Goal: Transaction & Acquisition: Purchase product/service

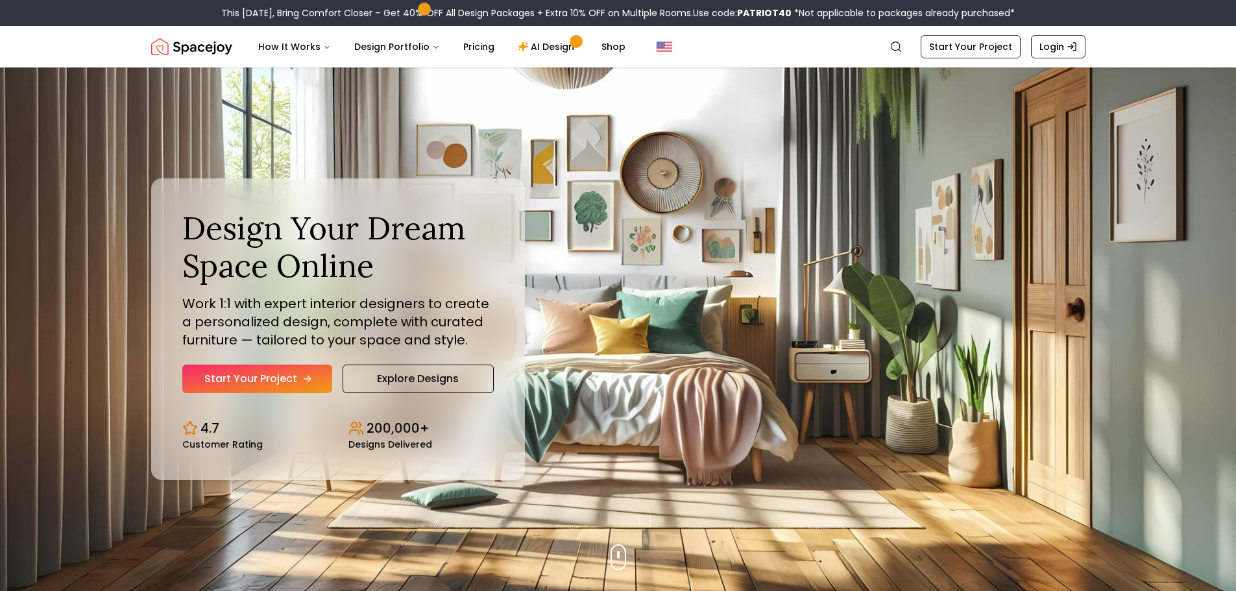
click at [245, 382] on link "Start Your Project" at bounding box center [257, 379] width 150 height 29
click at [544, 45] on link "AI Design" at bounding box center [547, 47] width 81 height 26
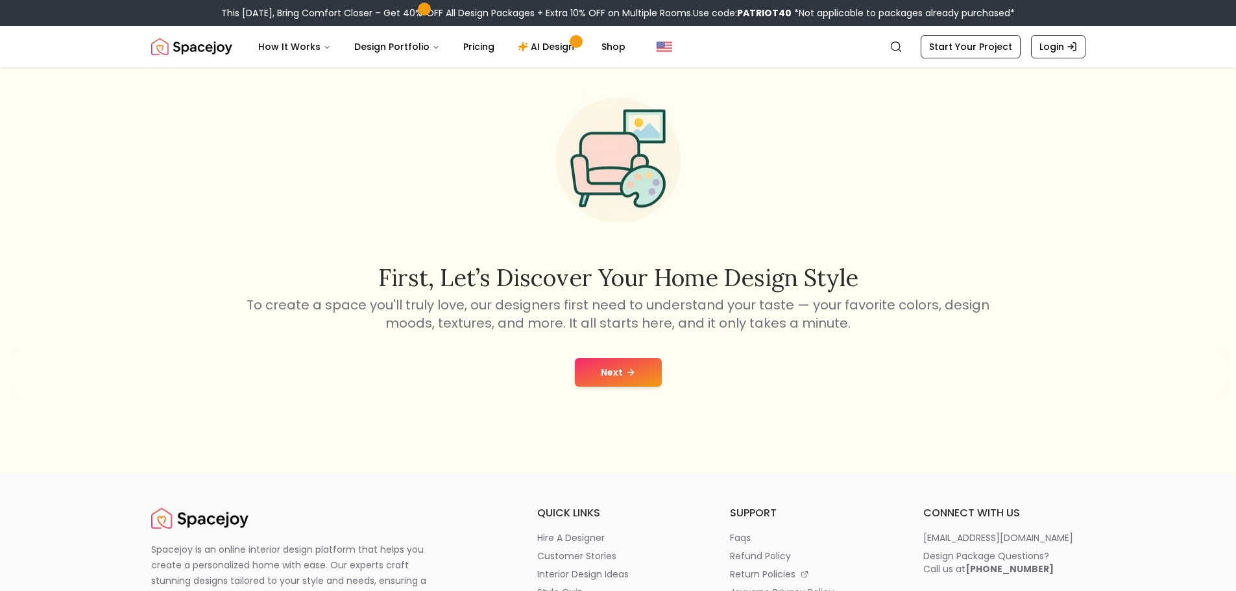
scroll to position [130, 0]
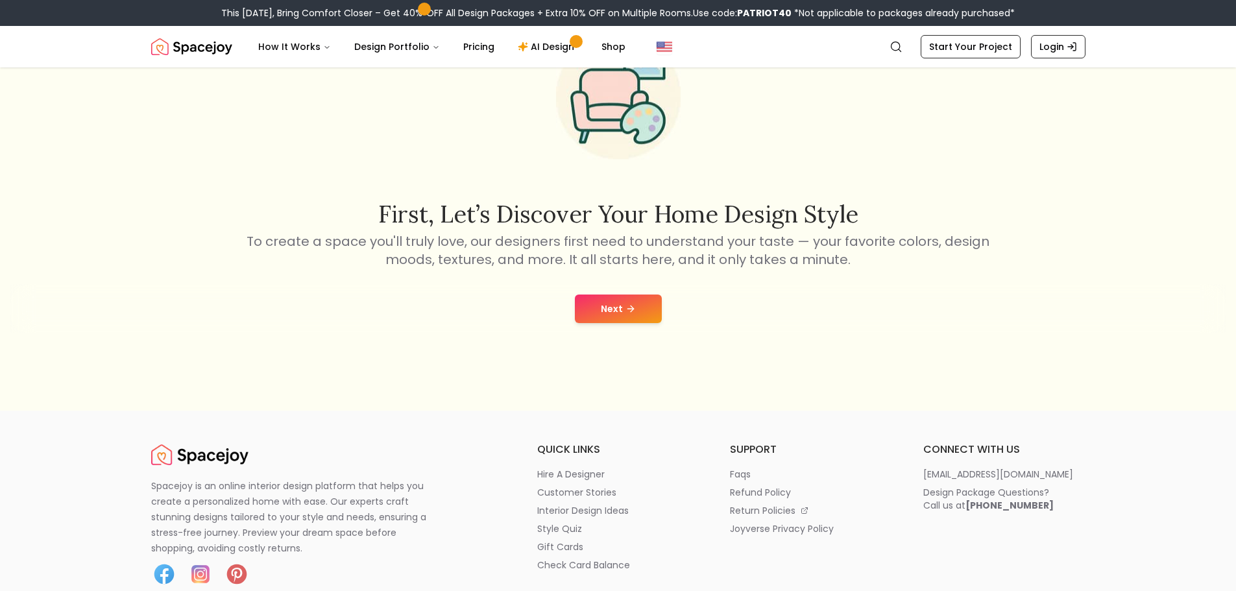
click at [625, 311] on icon at bounding box center [630, 309] width 10 height 10
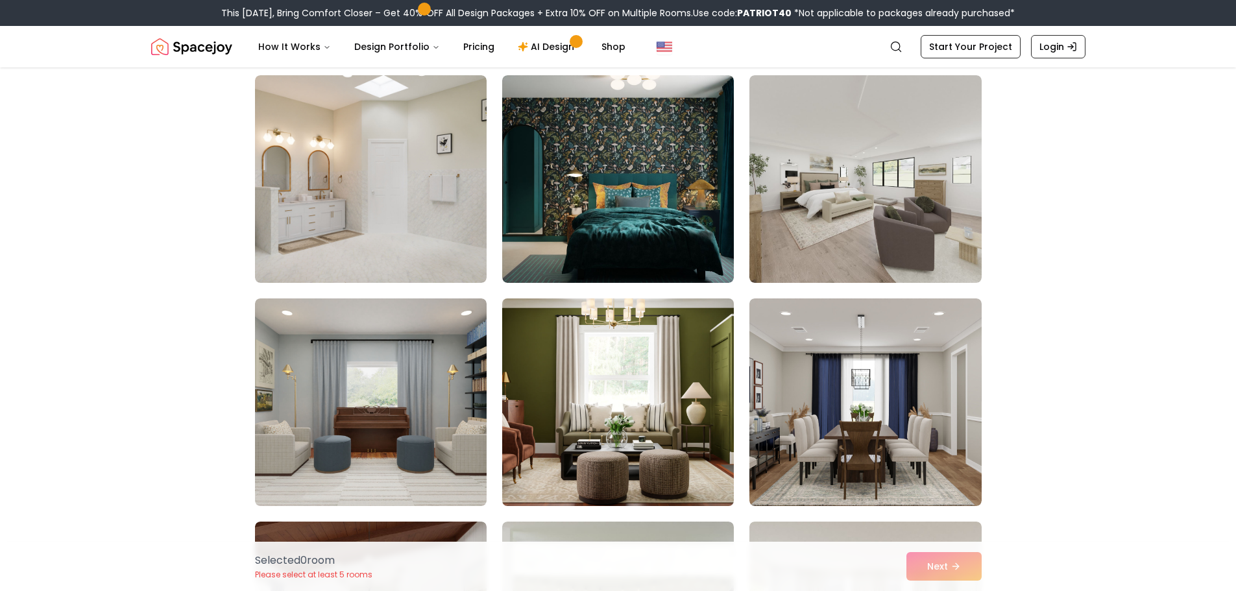
scroll to position [130, 0]
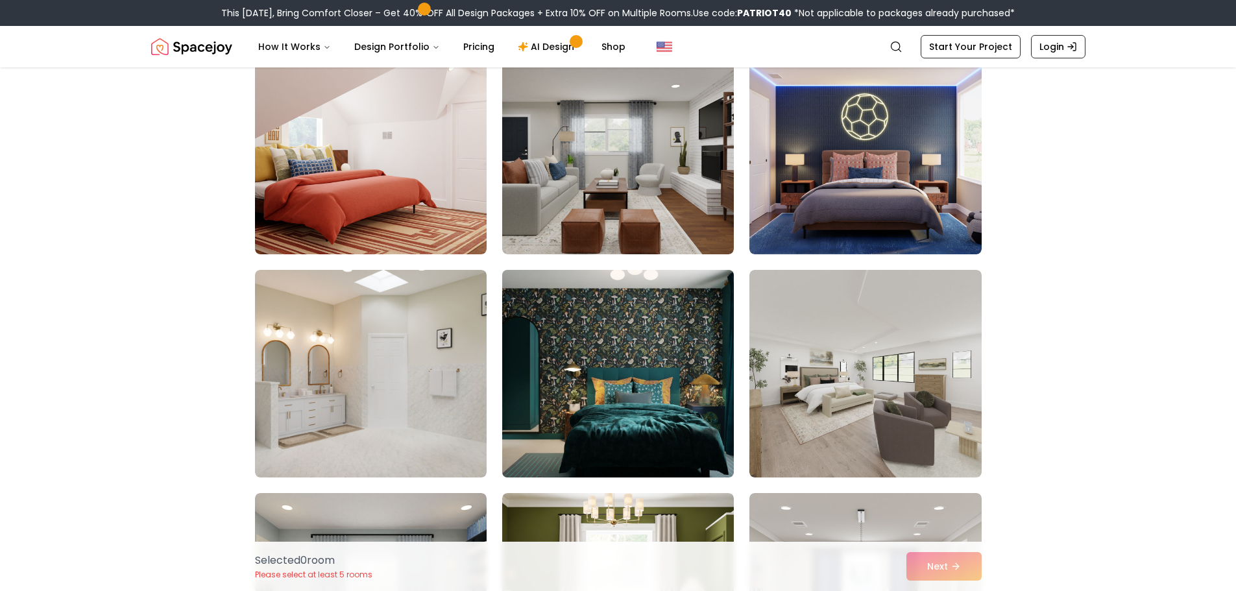
click at [625, 398] on img at bounding box center [617, 374] width 243 height 218
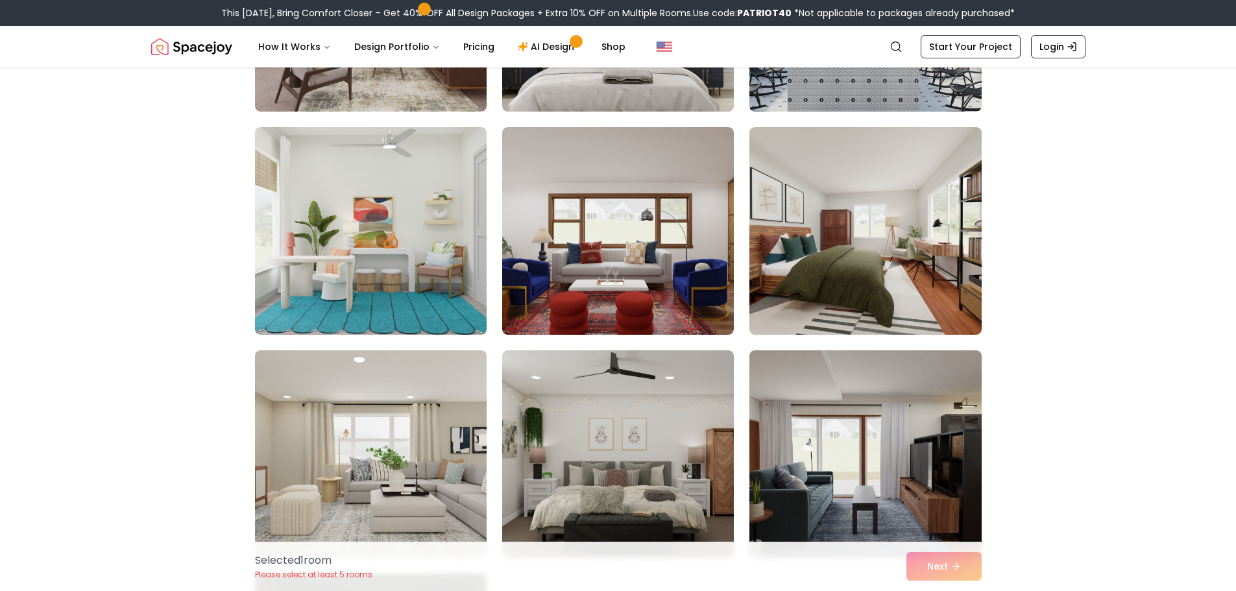
scroll to position [4996, 0]
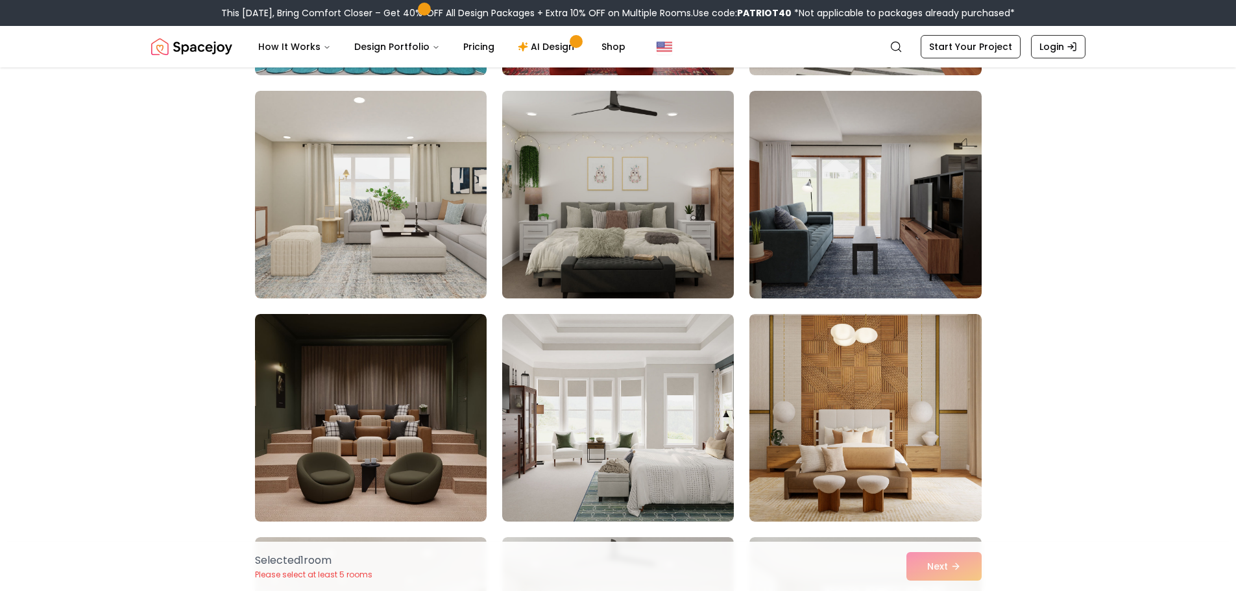
click at [659, 245] on img at bounding box center [617, 195] width 243 height 218
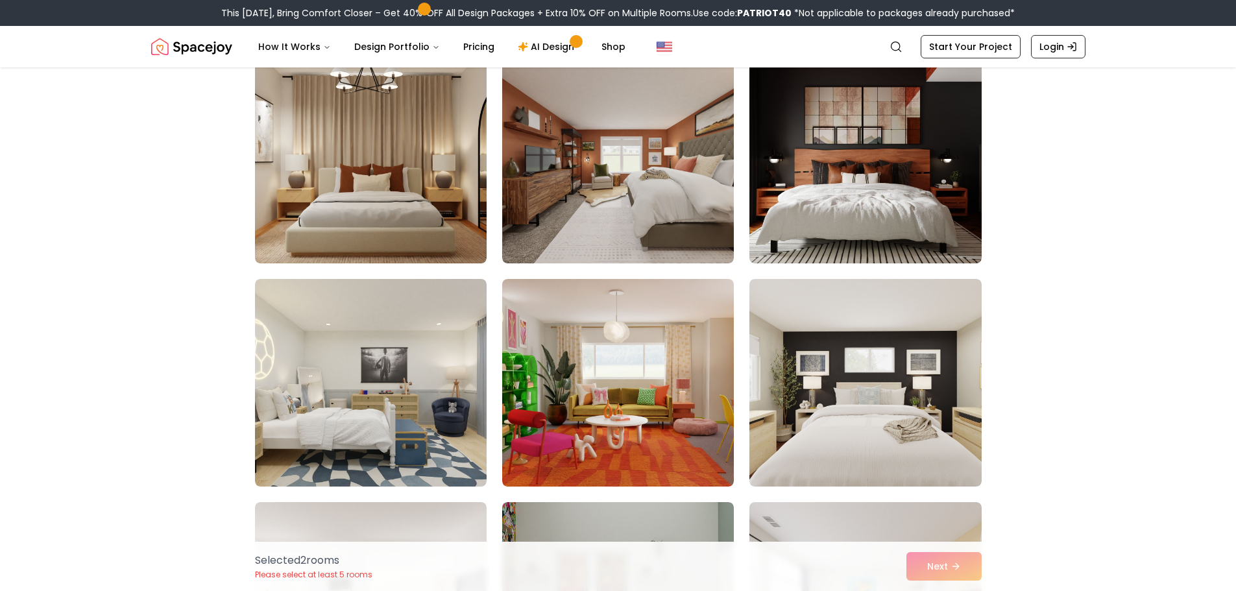
scroll to position [6683, 0]
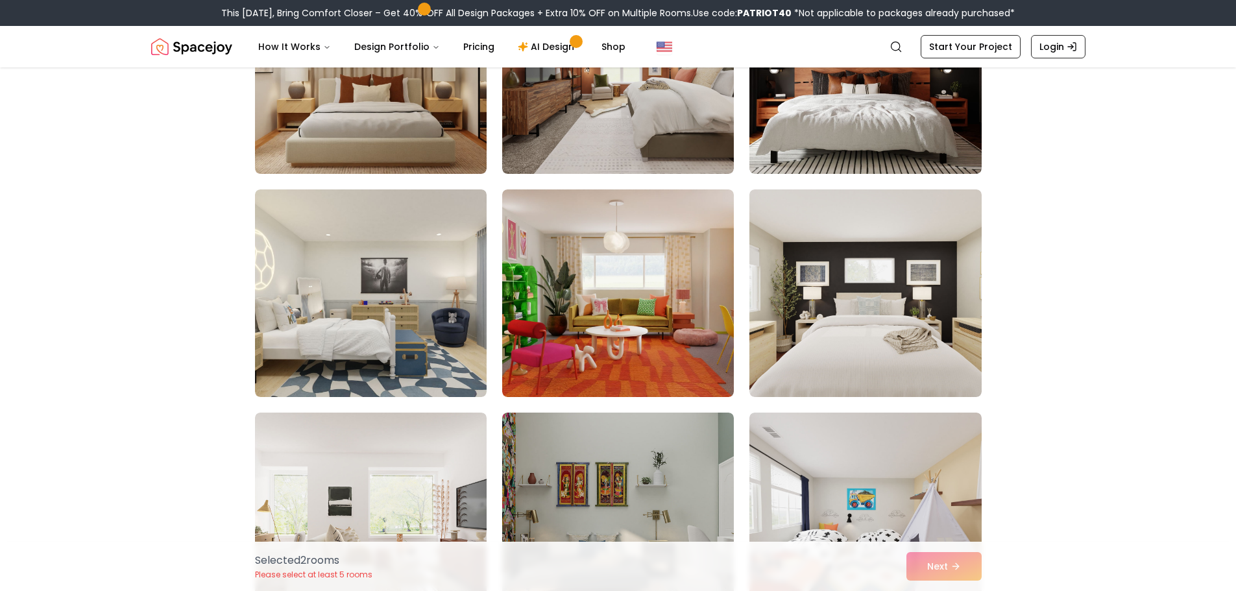
click at [916, 559] on div "Selected 2 room s Please select at least 5 rooms Next" at bounding box center [618, 566] width 747 height 49
click at [927, 568] on div "Selected 2 room s Please select at least 5 rooms Next" at bounding box center [618, 566] width 747 height 49
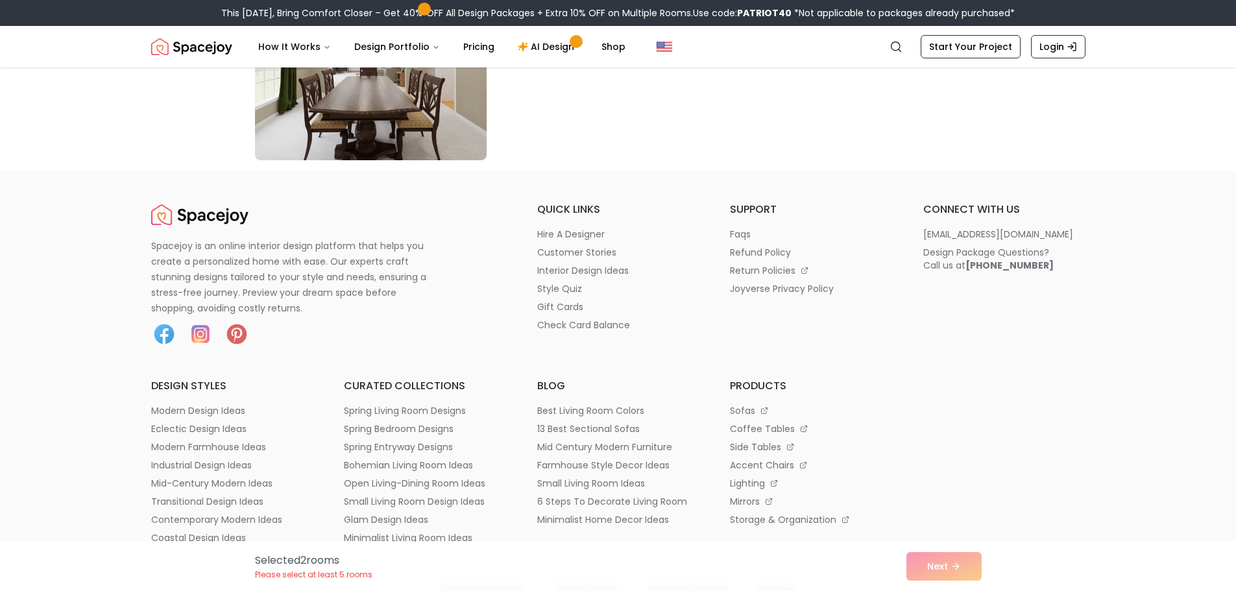
scroll to position [7592, 0]
click at [957, 572] on div "Selected 2 room s Please select at least 5 rooms Next" at bounding box center [618, 566] width 747 height 49
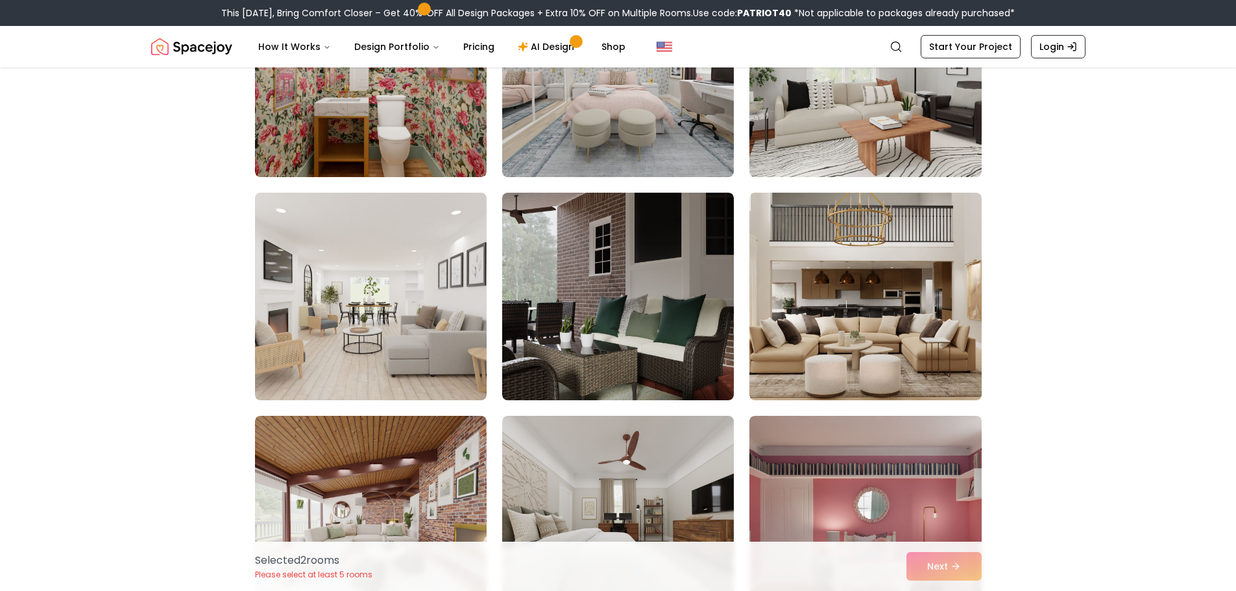
scroll to position [1427, 0]
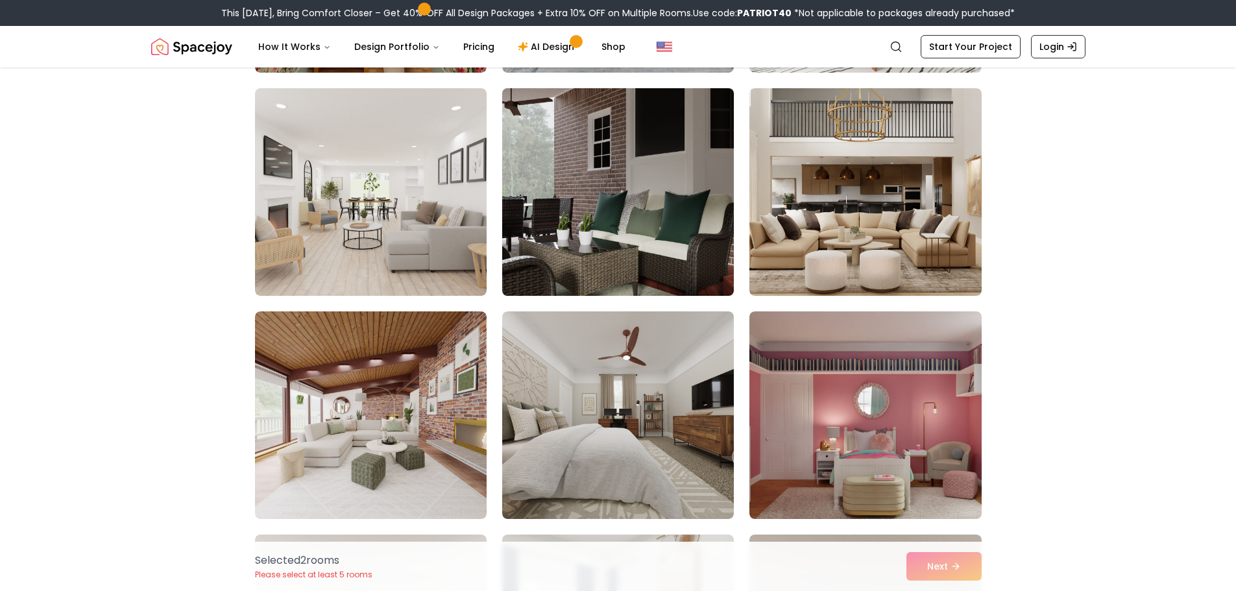
click at [590, 210] on img at bounding box center [617, 192] width 243 height 218
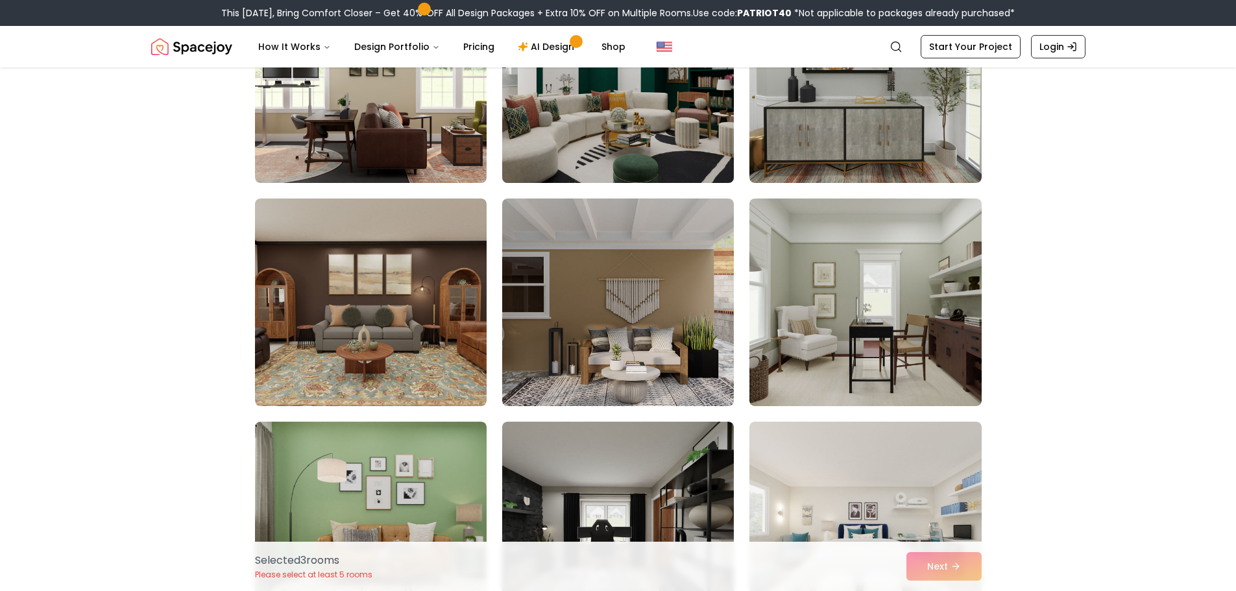
scroll to position [2660, 0]
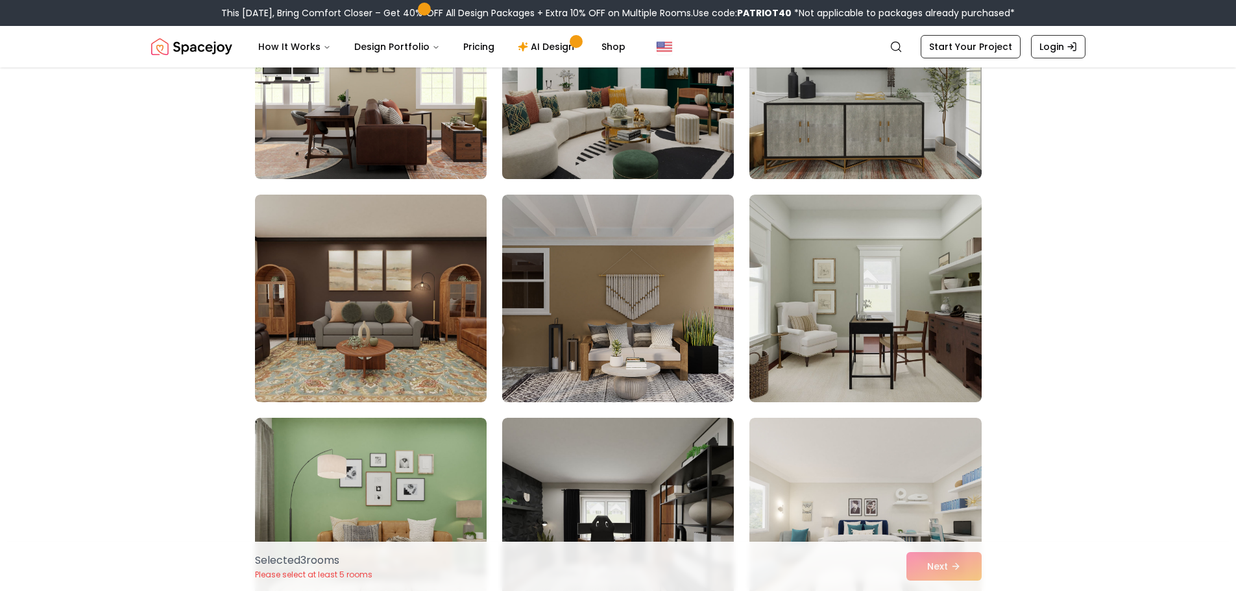
click at [645, 297] on img at bounding box center [618, 299] width 232 height 208
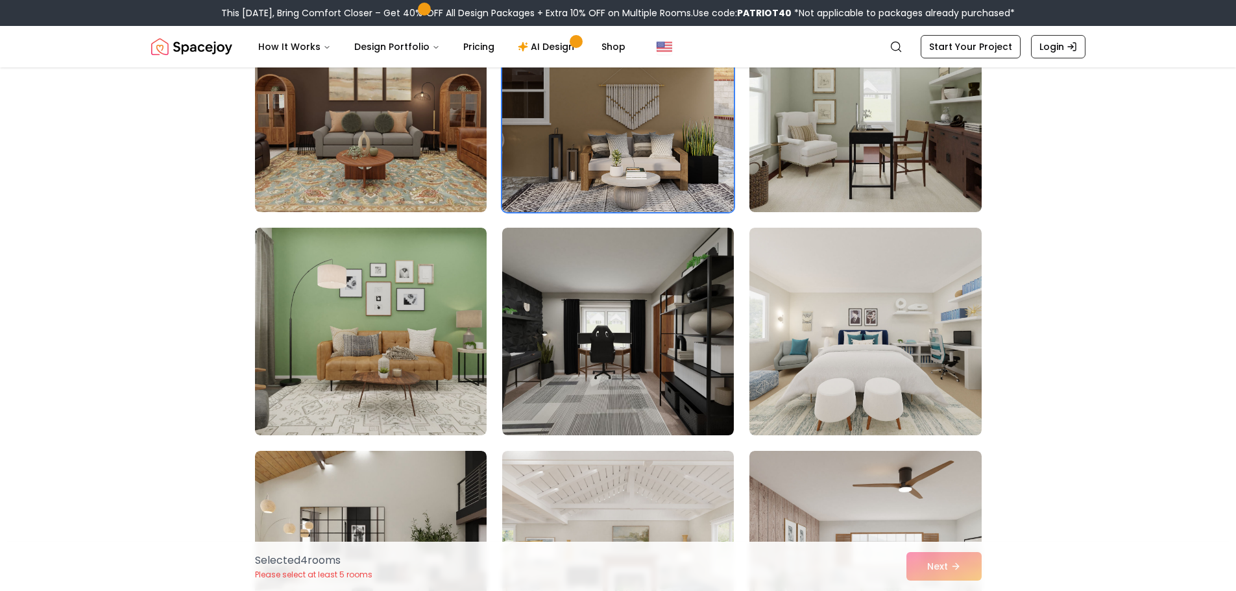
scroll to position [2855, 0]
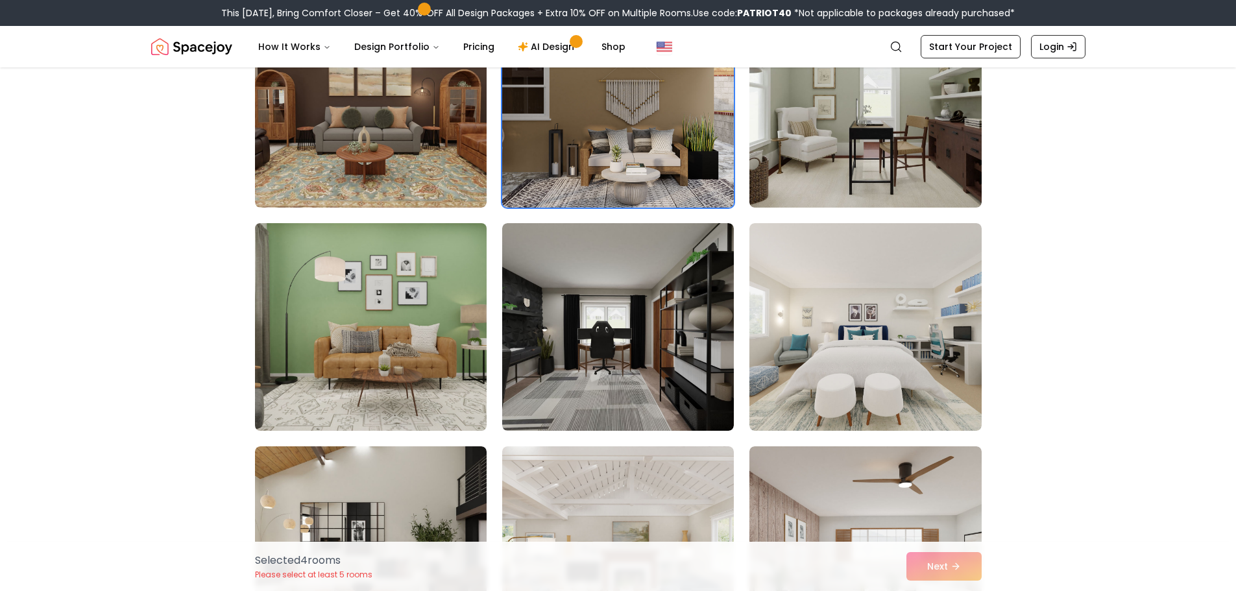
click at [383, 338] on img at bounding box center [370, 327] width 243 height 218
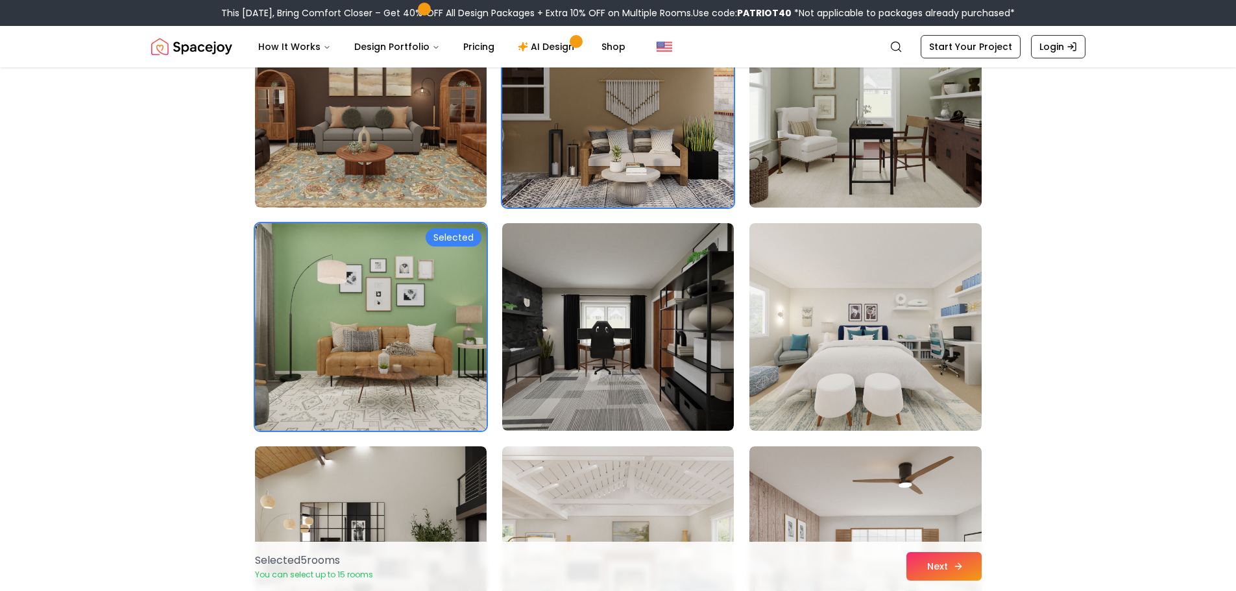
click at [942, 571] on button "Next" at bounding box center [943, 566] width 75 height 29
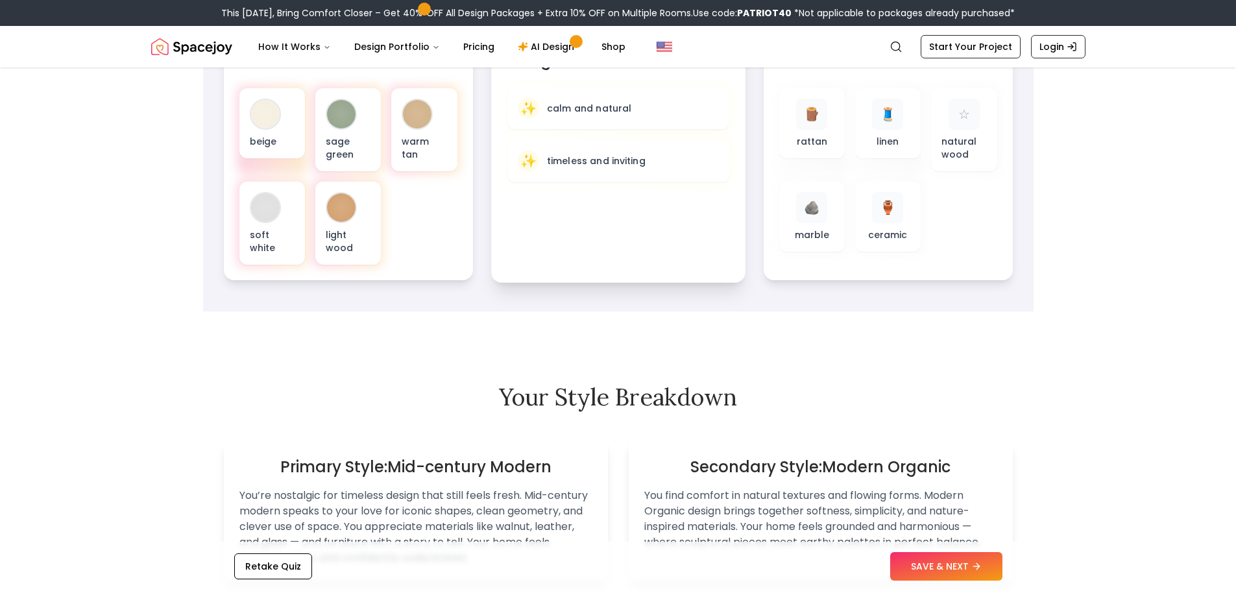
scroll to position [714, 0]
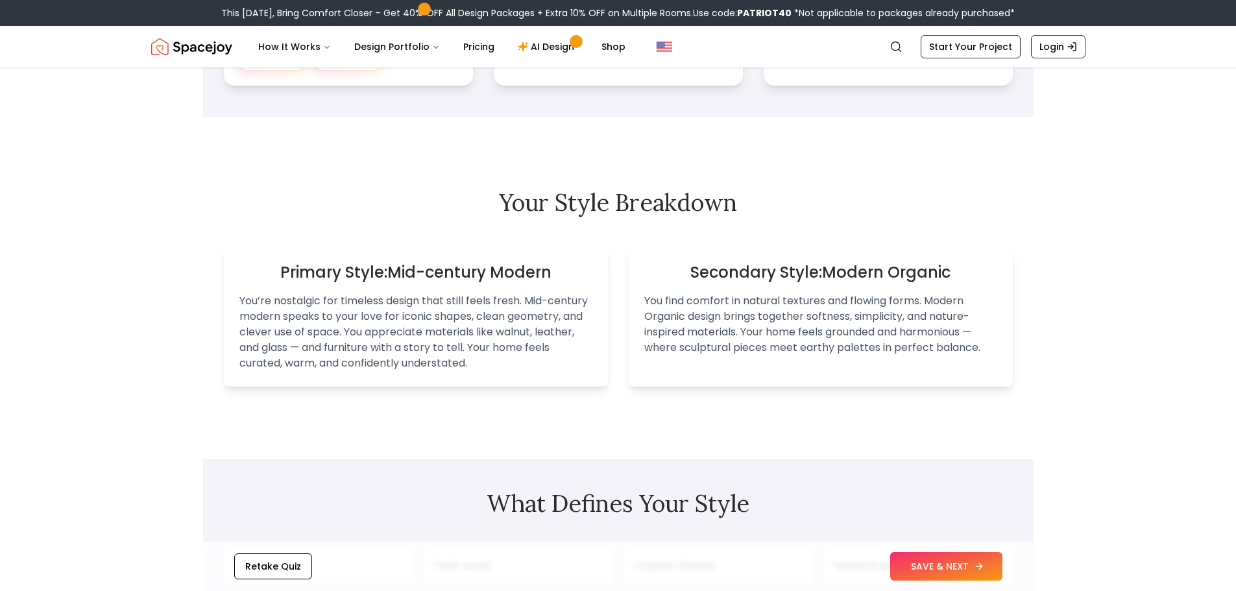
click at [928, 564] on button "SAVE & NEXT" at bounding box center [946, 566] width 112 height 29
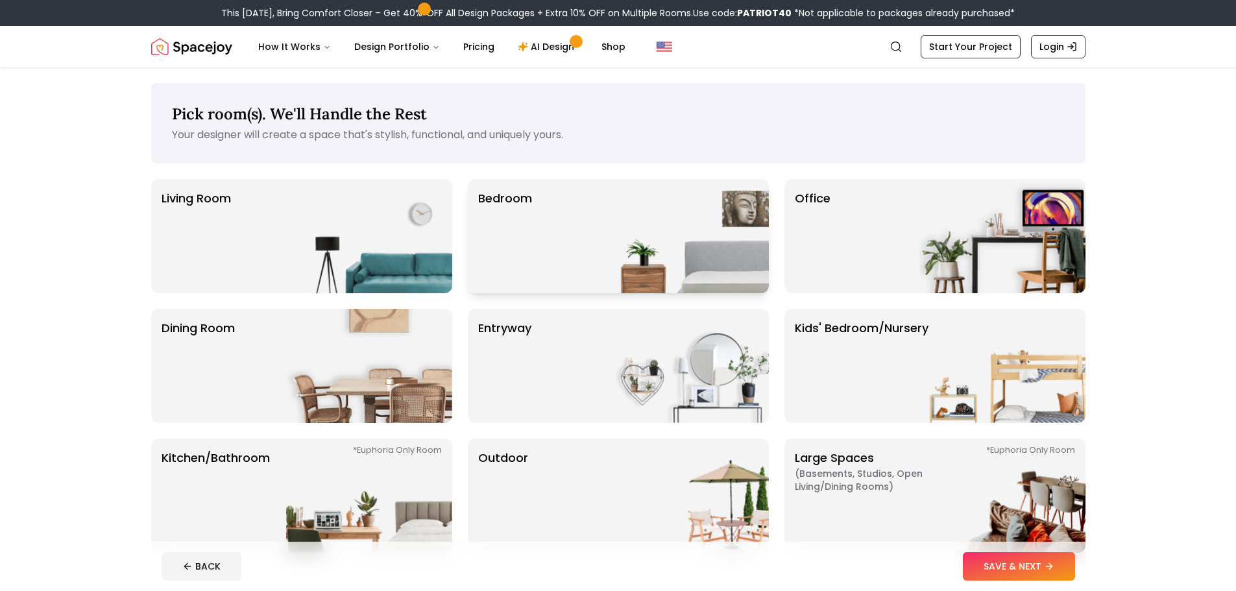
click at [664, 250] on img at bounding box center [686, 236] width 166 height 114
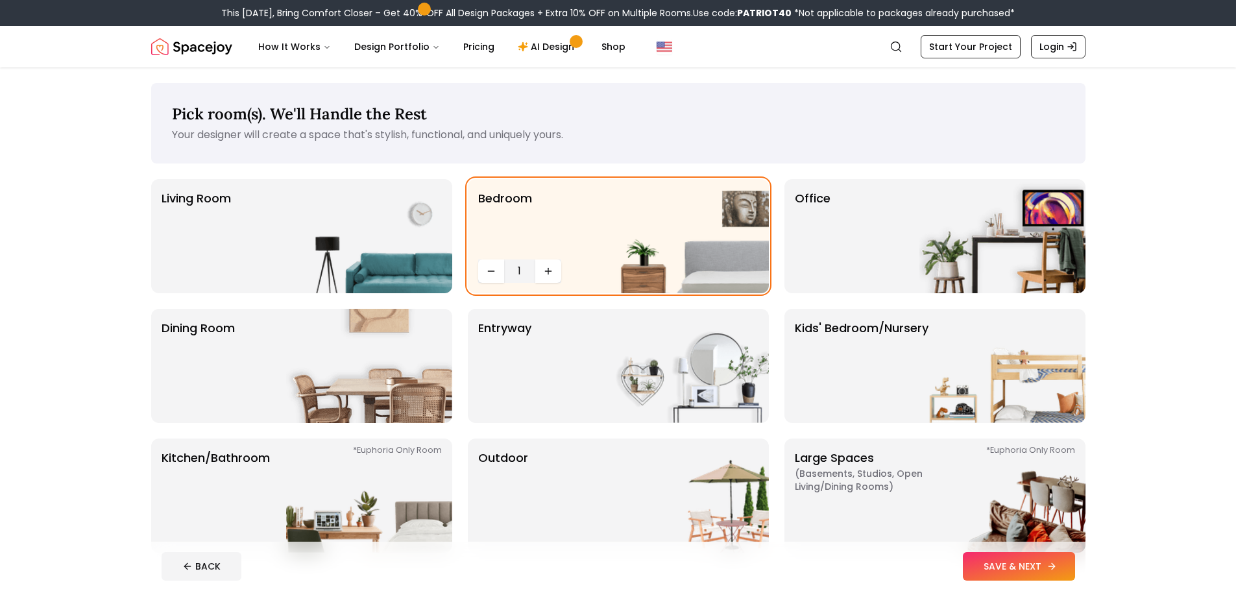
click at [1026, 576] on button "SAVE & NEXT" at bounding box center [1019, 566] width 112 height 29
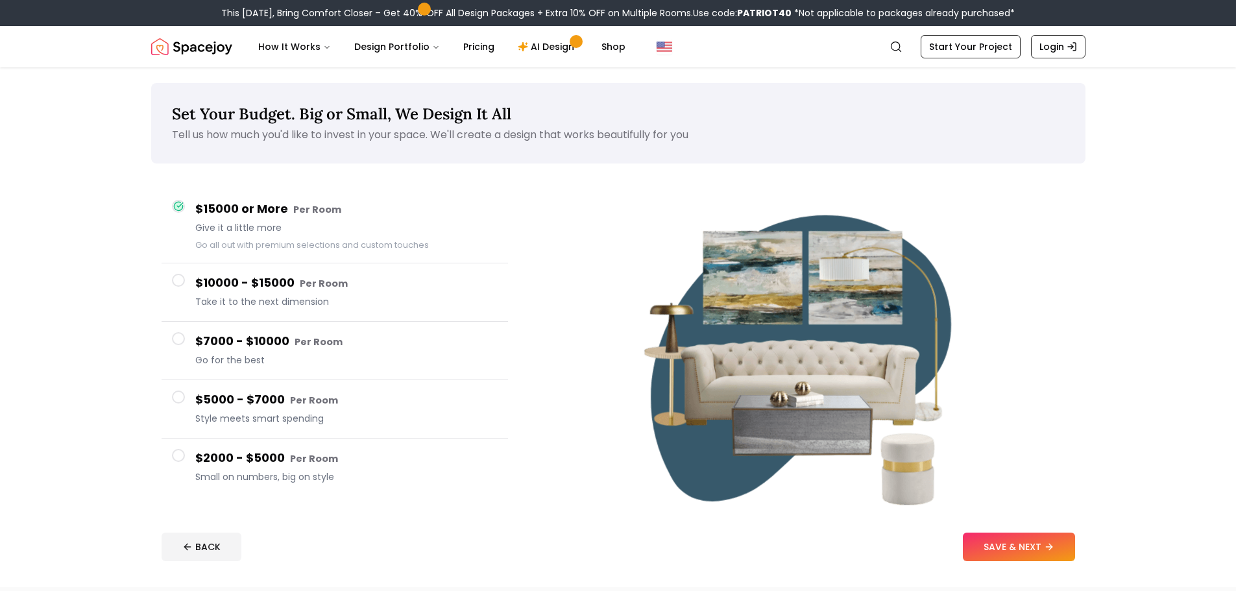
click at [220, 461] on h4 "$2000 - $5000 Per Room" at bounding box center [346, 458] width 302 height 19
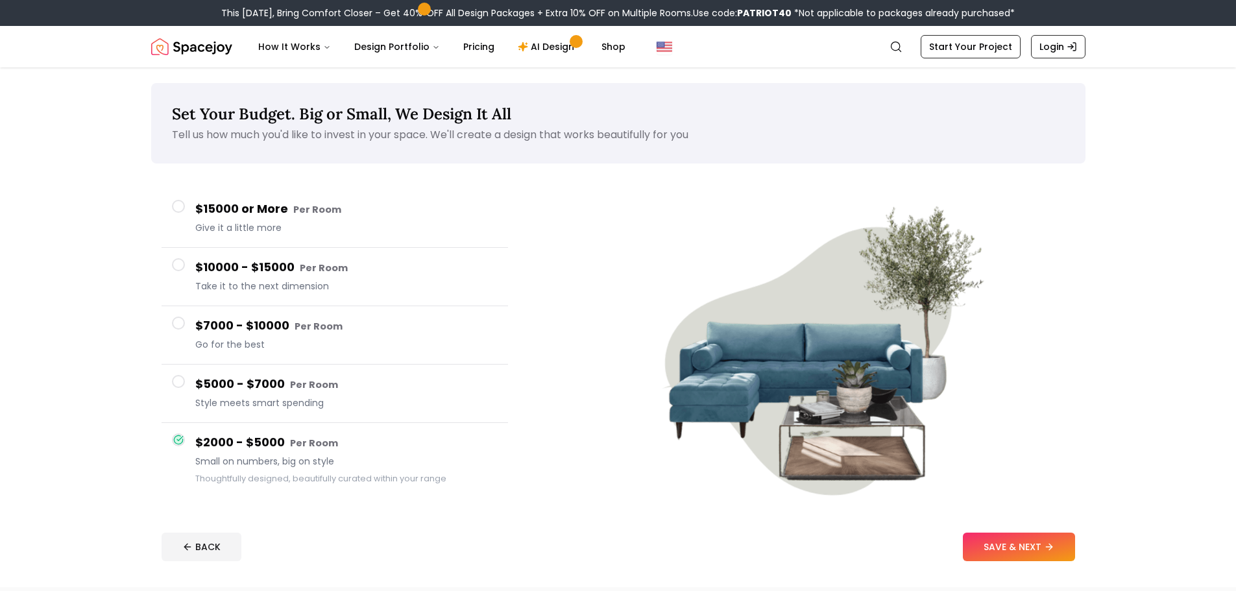
click at [1036, 544] on button "SAVE & NEXT" at bounding box center [1019, 547] width 112 height 29
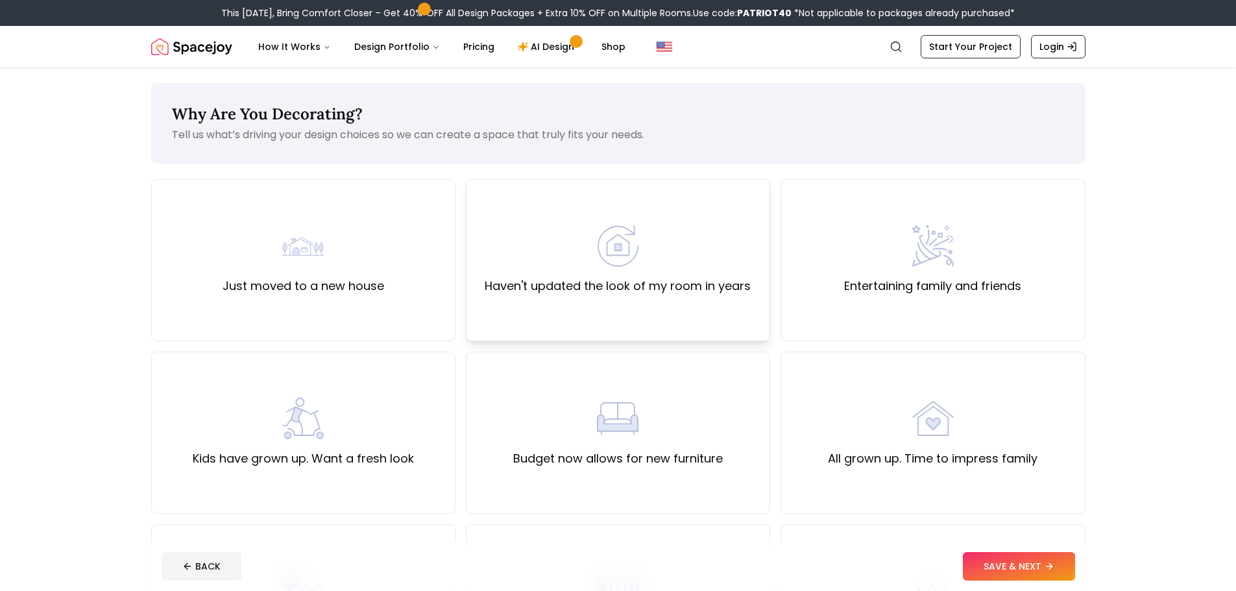
click at [644, 298] on div "Haven't updated the look of my room in years" at bounding box center [618, 260] width 304 height 162
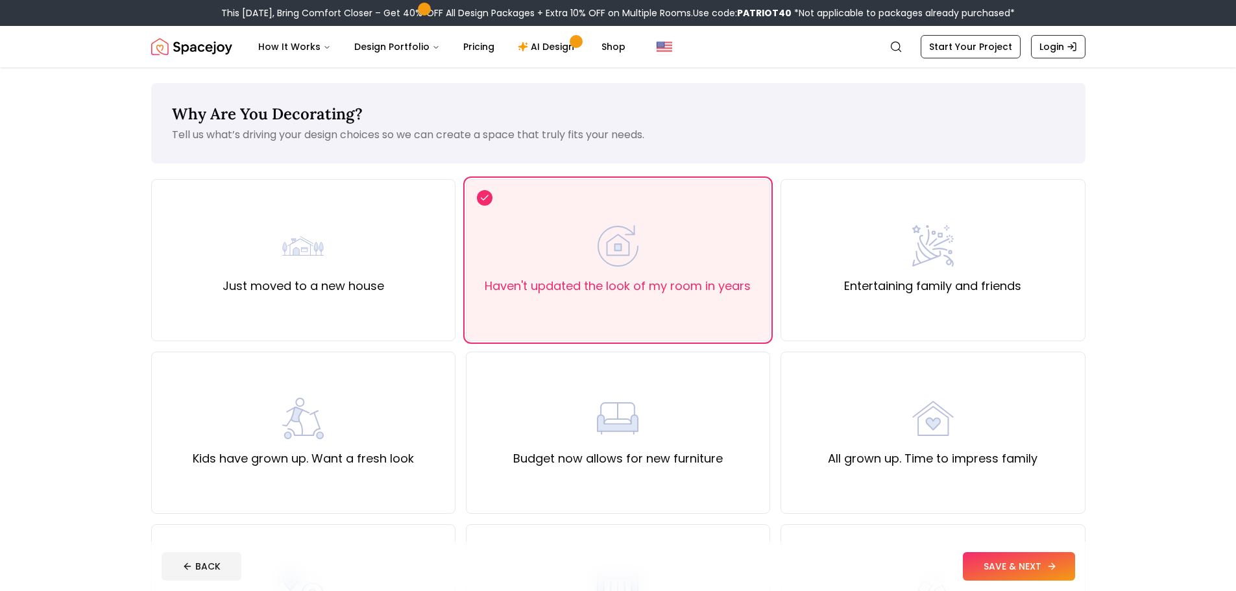
click at [1019, 569] on button "SAVE & NEXT" at bounding box center [1019, 566] width 112 height 29
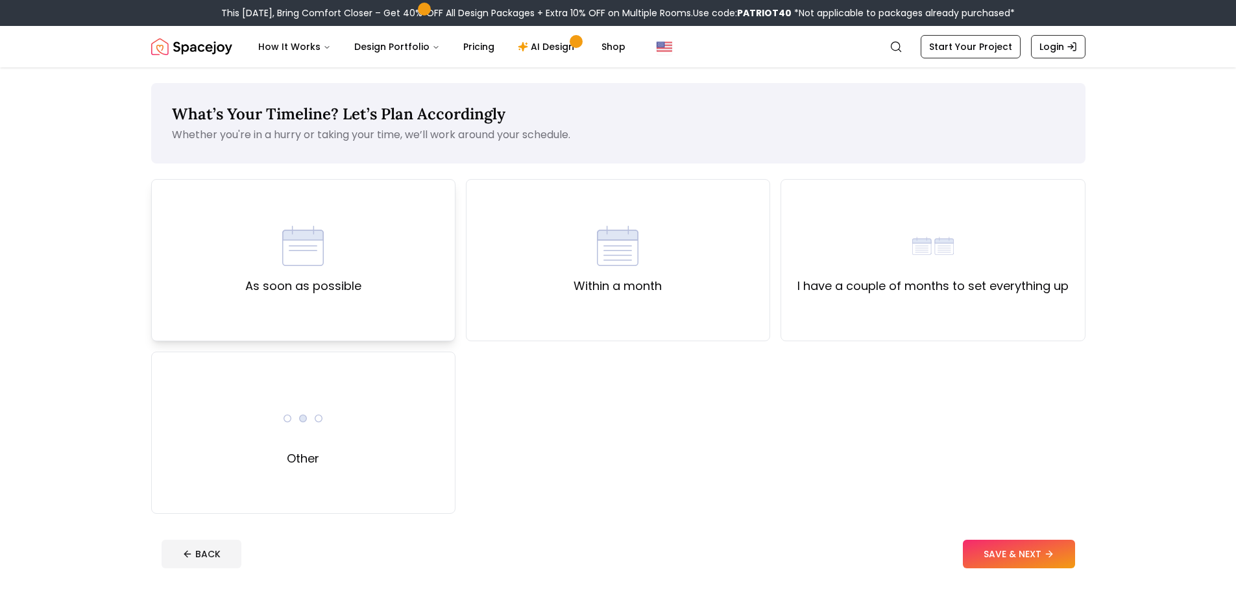
click at [379, 261] on div "As soon as possible" at bounding box center [303, 260] width 304 height 162
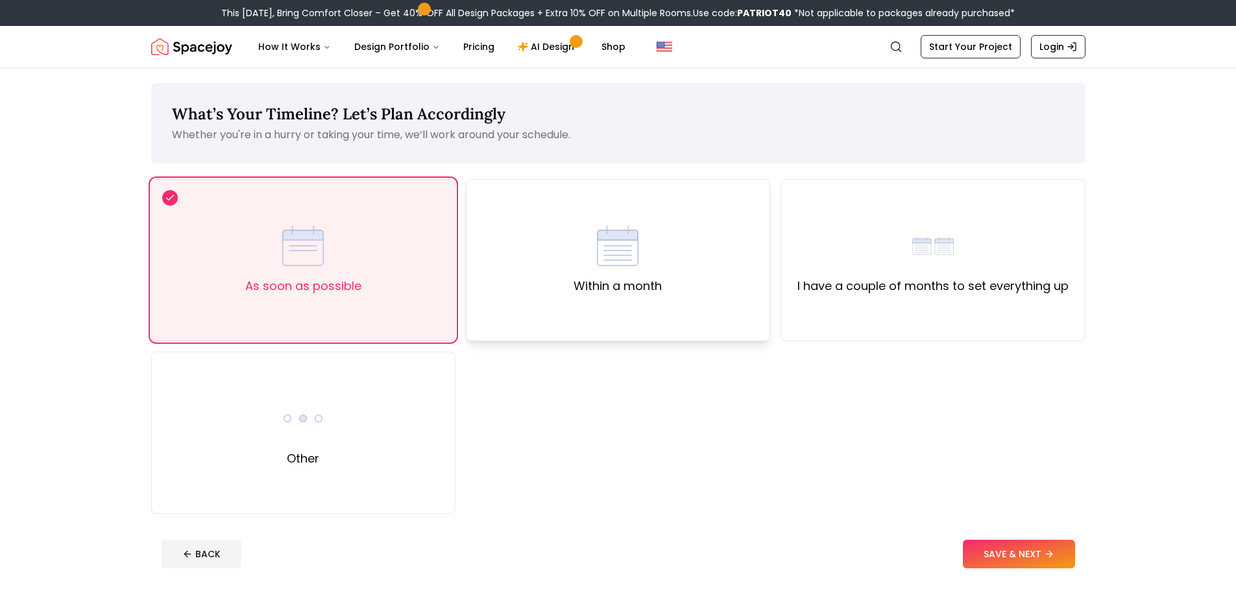
click at [498, 271] on div "Within a month" at bounding box center [618, 260] width 304 height 162
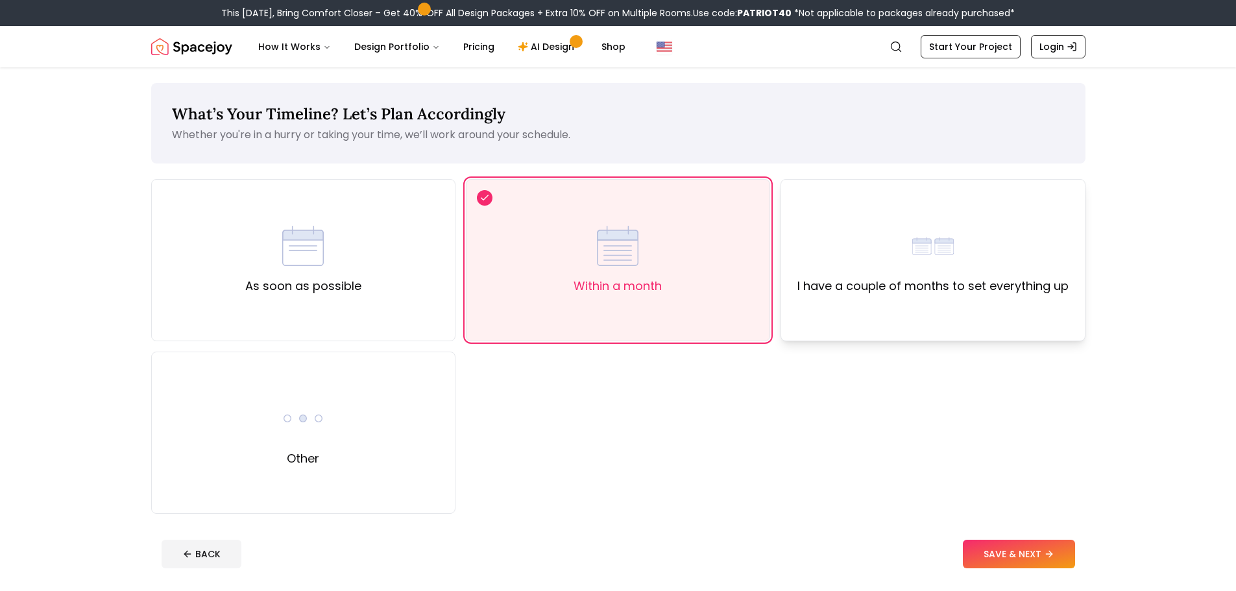
click at [940, 284] on label "I have a couple of months to set everything up" at bounding box center [932, 286] width 271 height 18
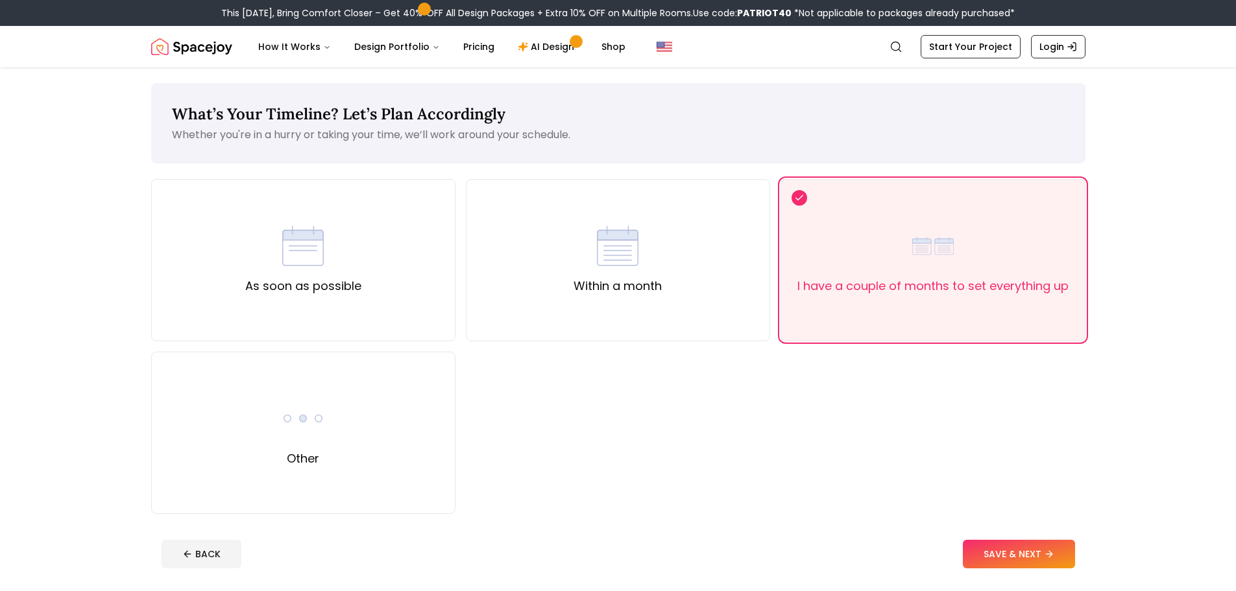
click at [1026, 547] on button "SAVE & NEXT" at bounding box center [1019, 554] width 112 height 29
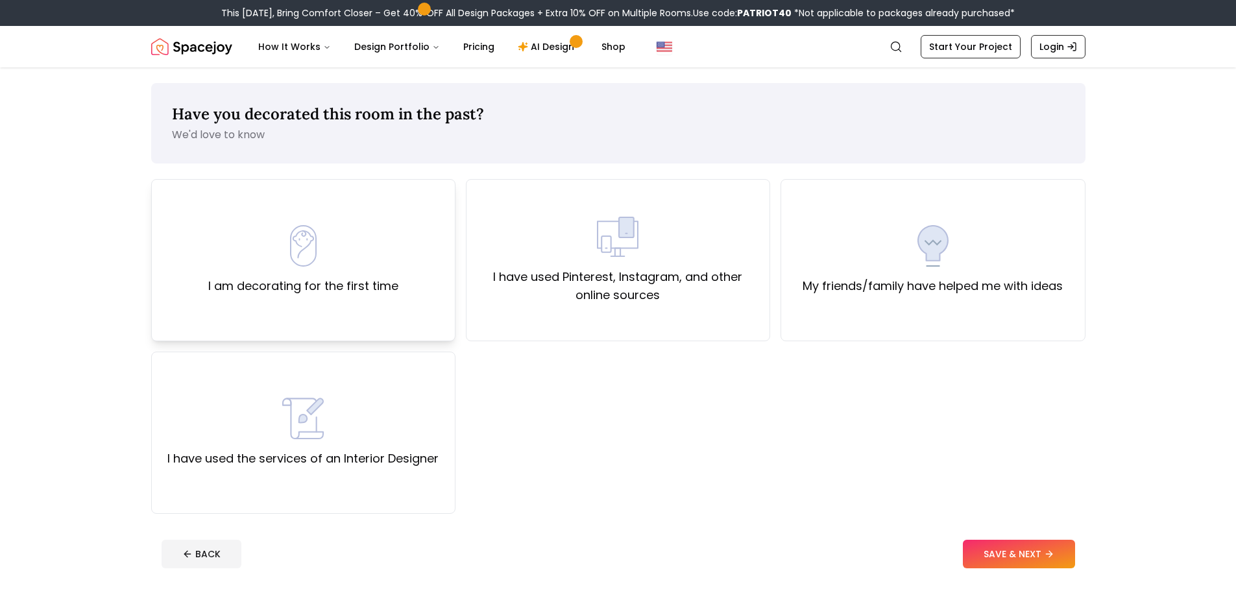
click at [191, 238] on div "I am decorating for the first time" at bounding box center [303, 260] width 304 height 162
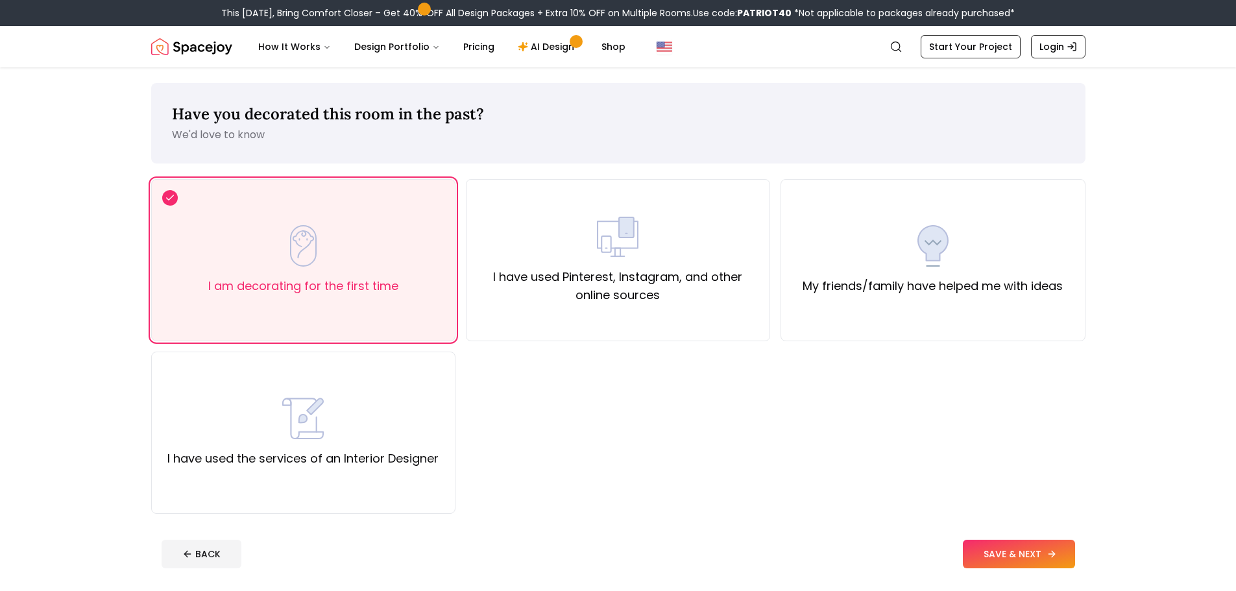
click at [1038, 560] on button "SAVE & NEXT" at bounding box center [1019, 554] width 112 height 29
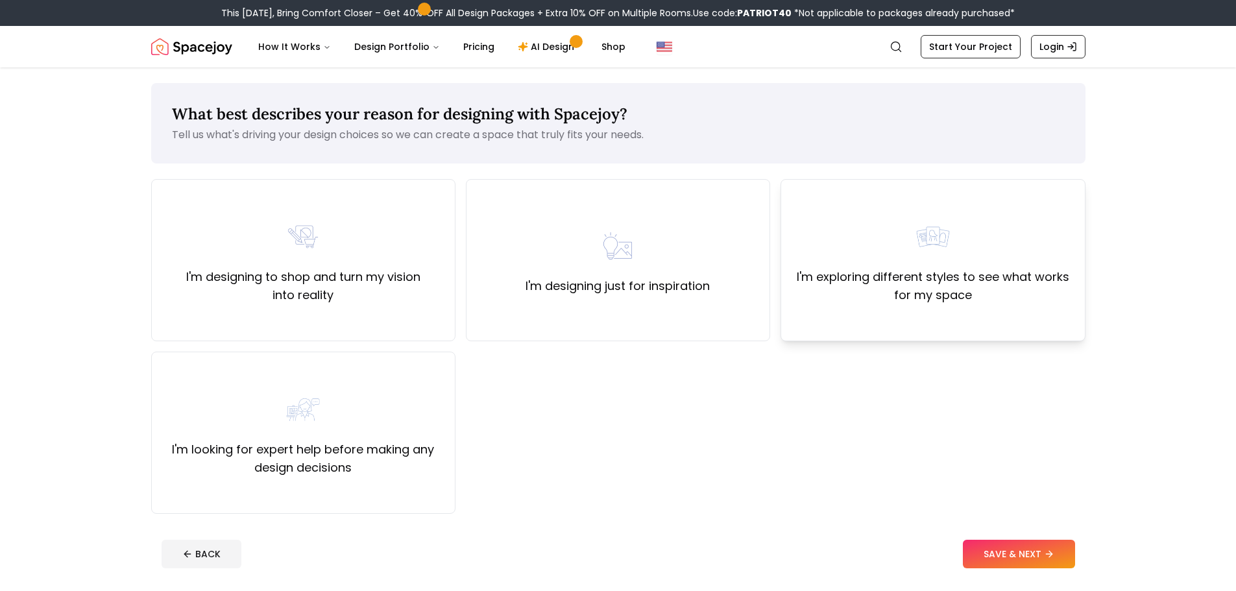
click at [934, 255] on img at bounding box center [933, 237] width 42 height 42
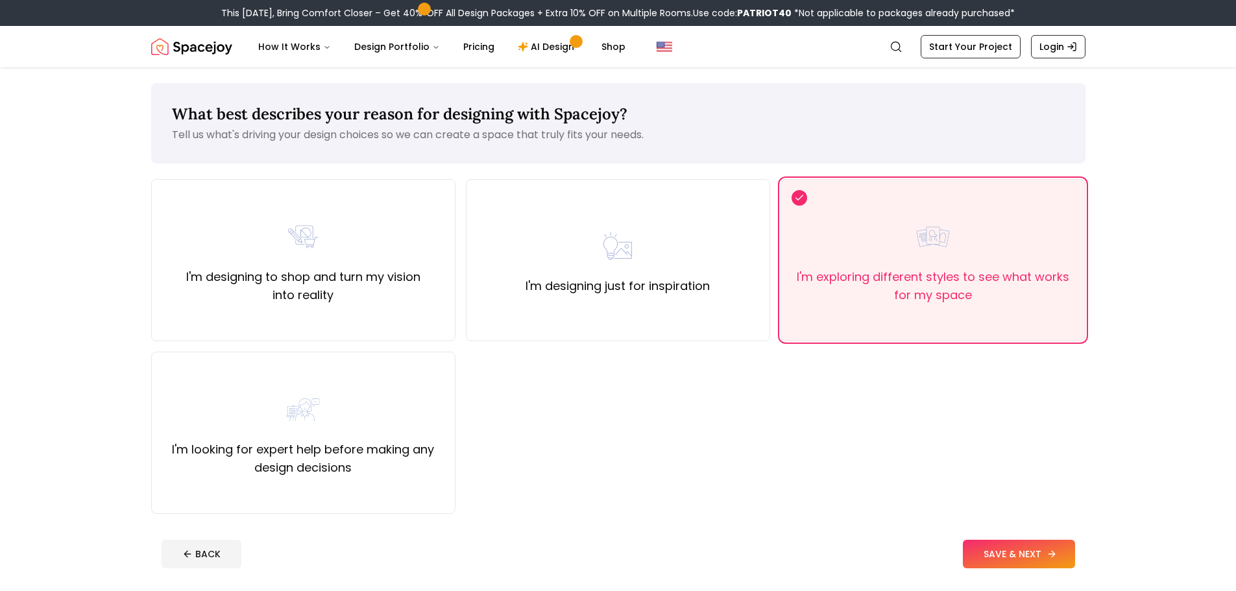
click at [1032, 542] on button "SAVE & NEXT" at bounding box center [1019, 554] width 112 height 29
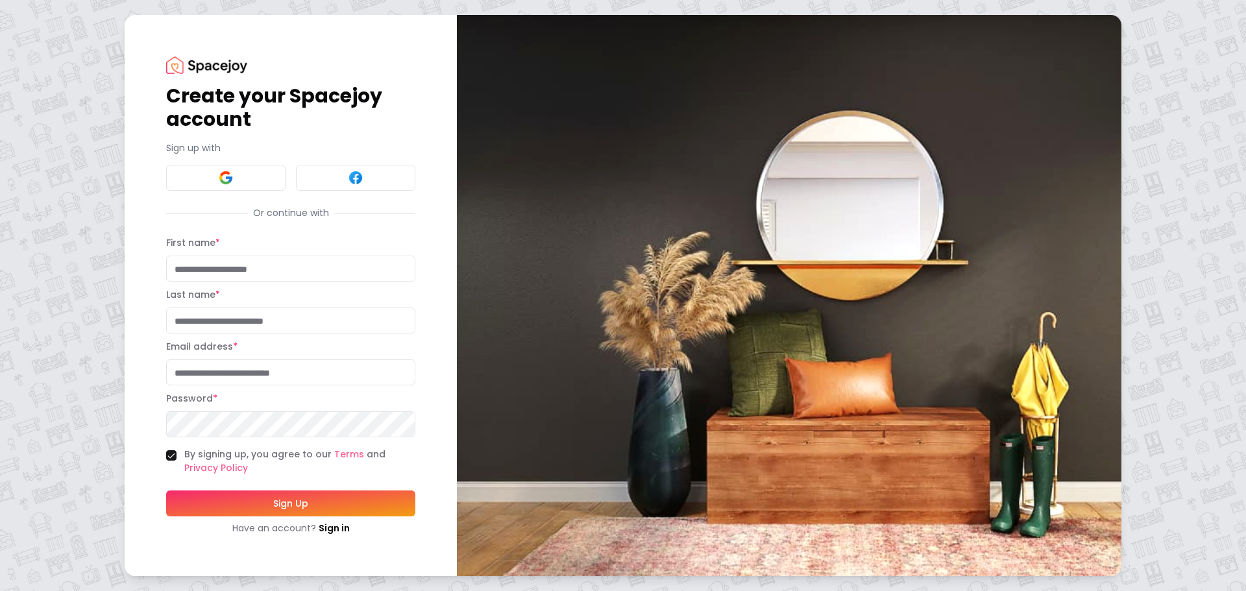
click at [295, 277] on input "First name *" at bounding box center [290, 269] width 249 height 26
type input "*****"
type input "********"
type input "**********"
click at [365, 499] on button "Sign Up" at bounding box center [290, 504] width 249 height 26
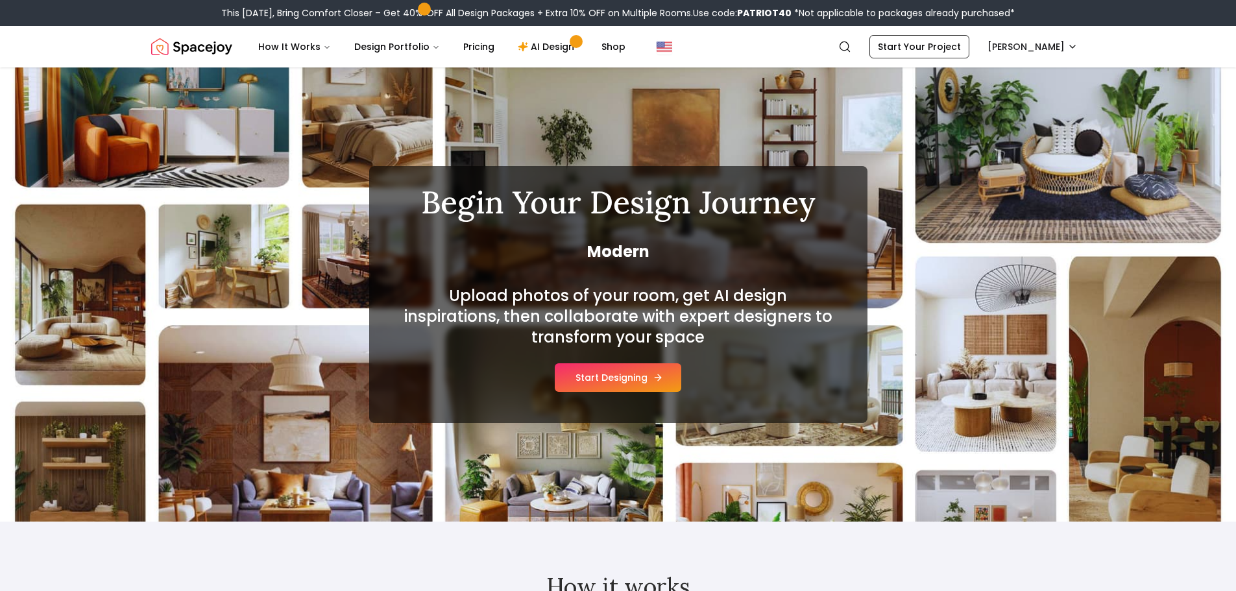
click at [615, 380] on button "Start Designing" at bounding box center [618, 377] width 127 height 29
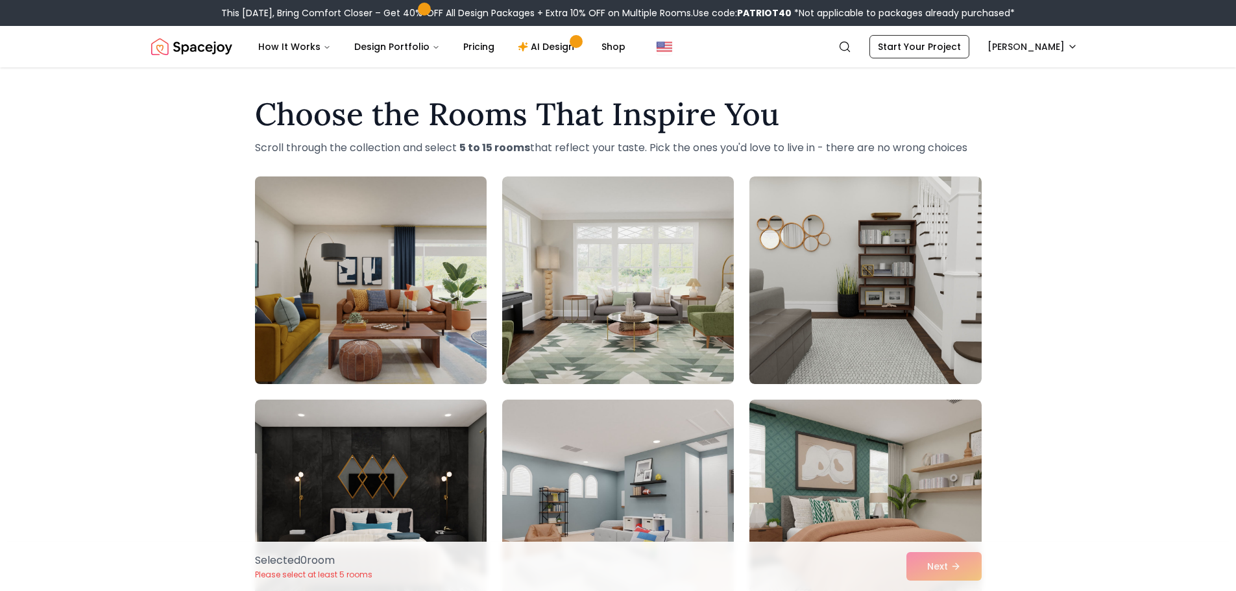
click at [426, 301] on img at bounding box center [370, 280] width 243 height 218
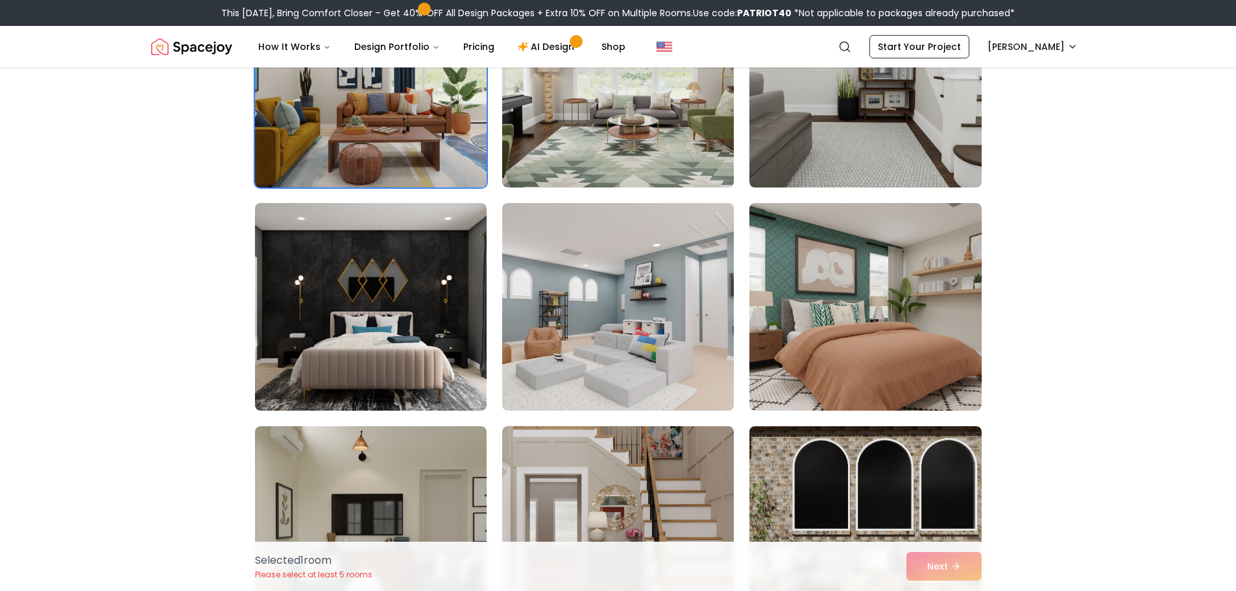
scroll to position [260, 0]
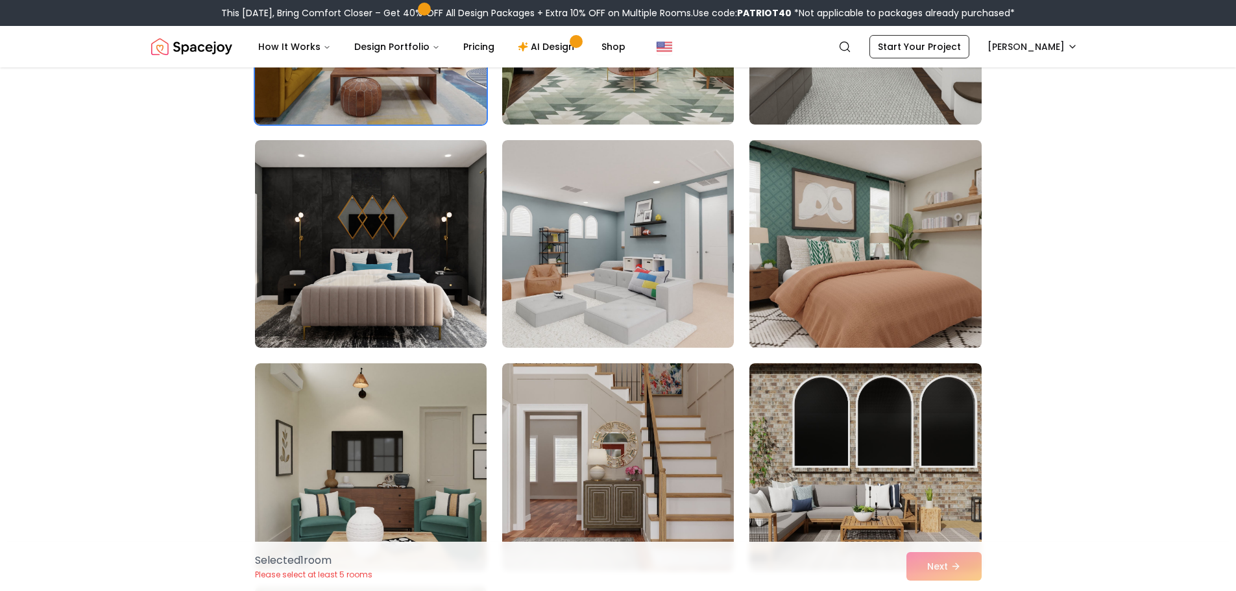
click at [903, 242] on img at bounding box center [865, 244] width 243 height 218
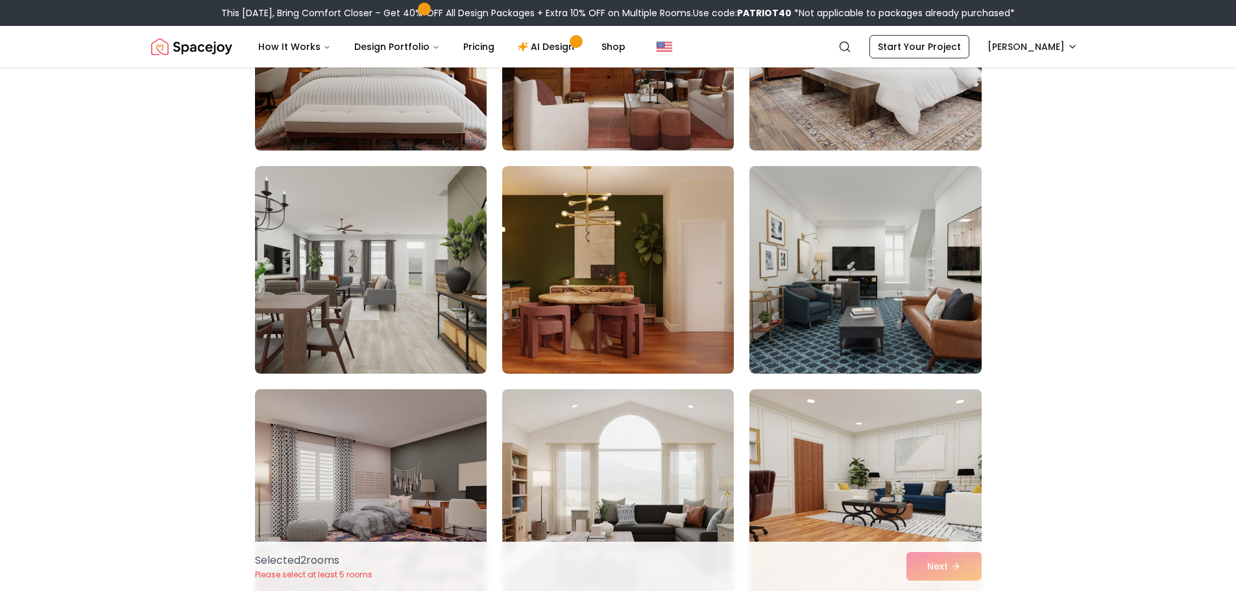
scroll to position [2725, 0]
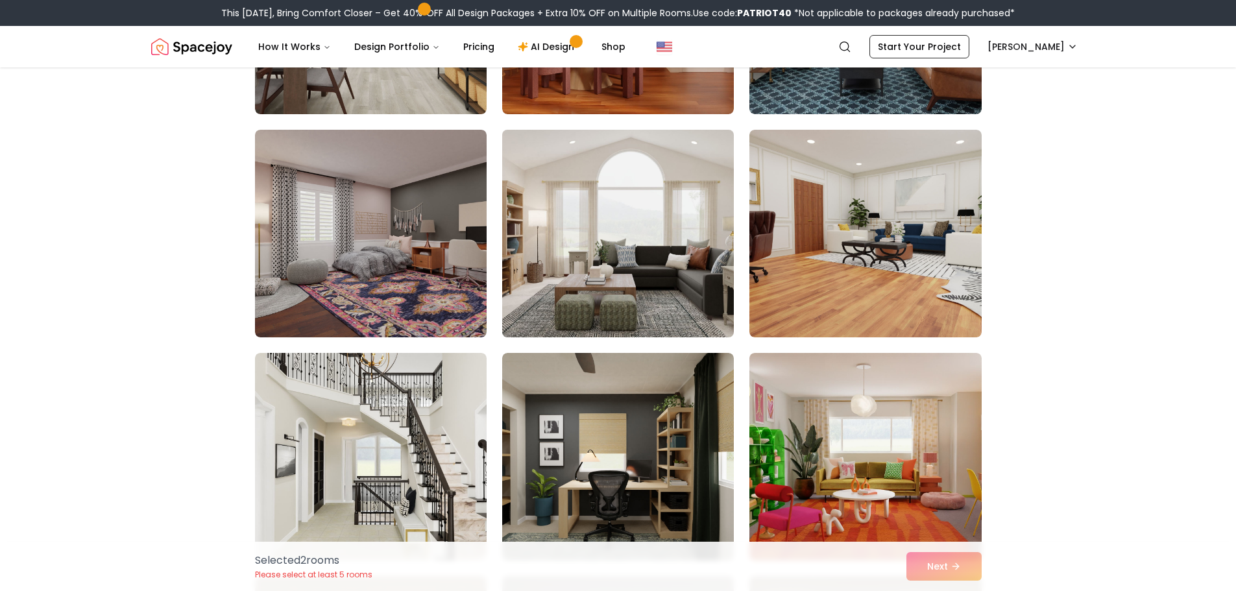
click at [630, 281] on img at bounding box center [617, 234] width 243 height 218
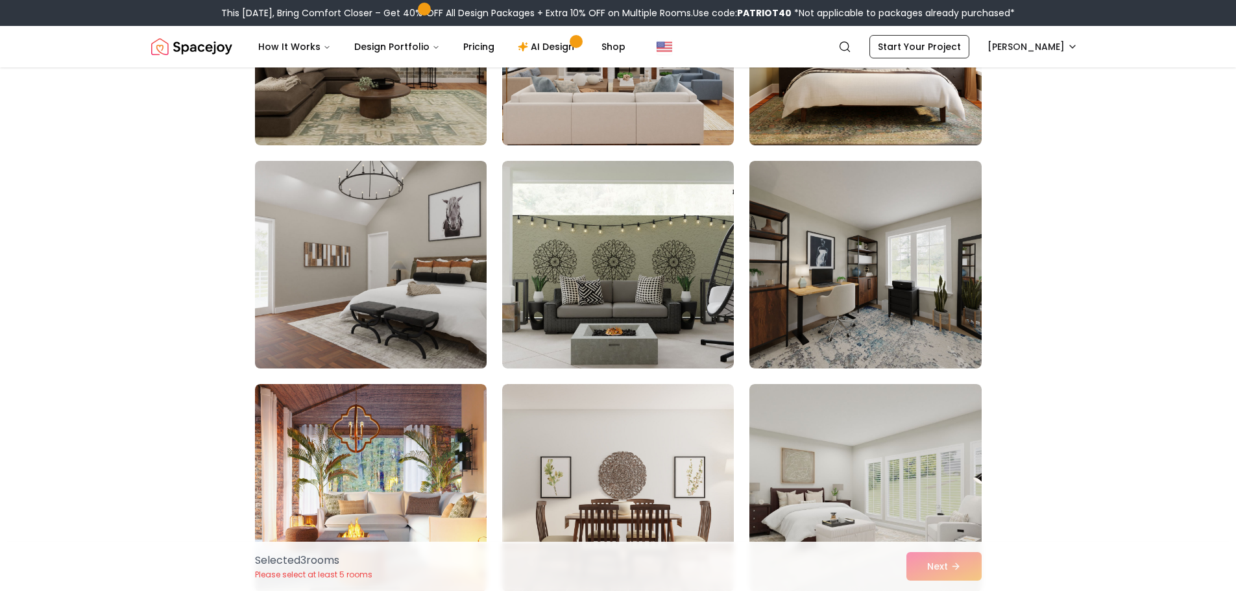
scroll to position [6359, 0]
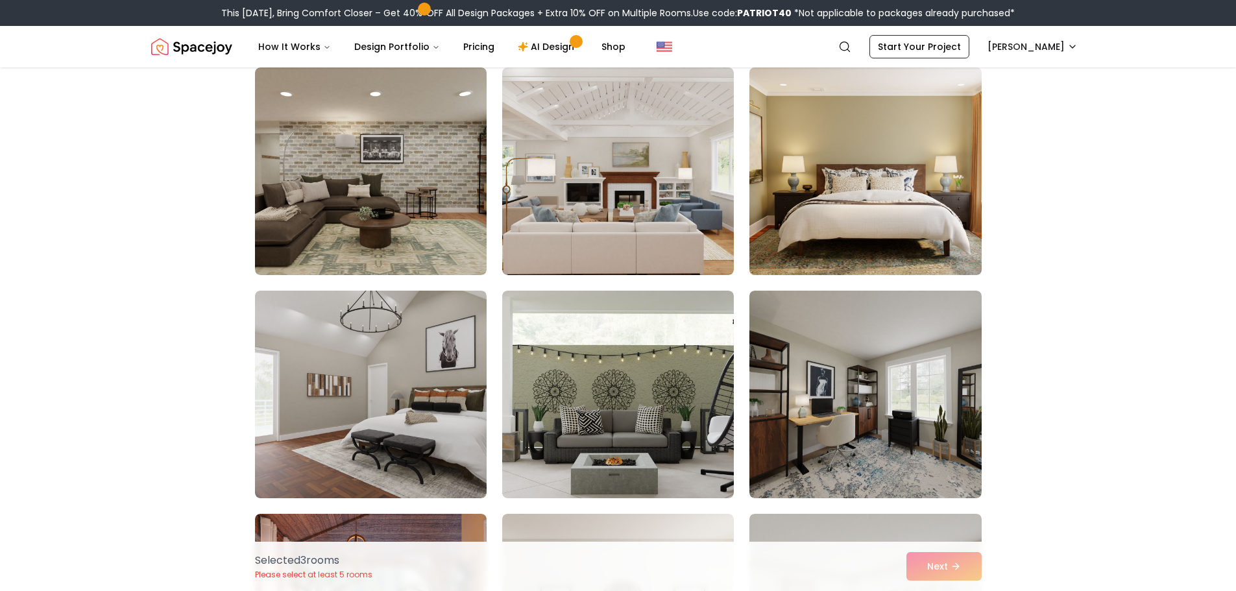
click at [899, 237] on img at bounding box center [865, 171] width 243 height 218
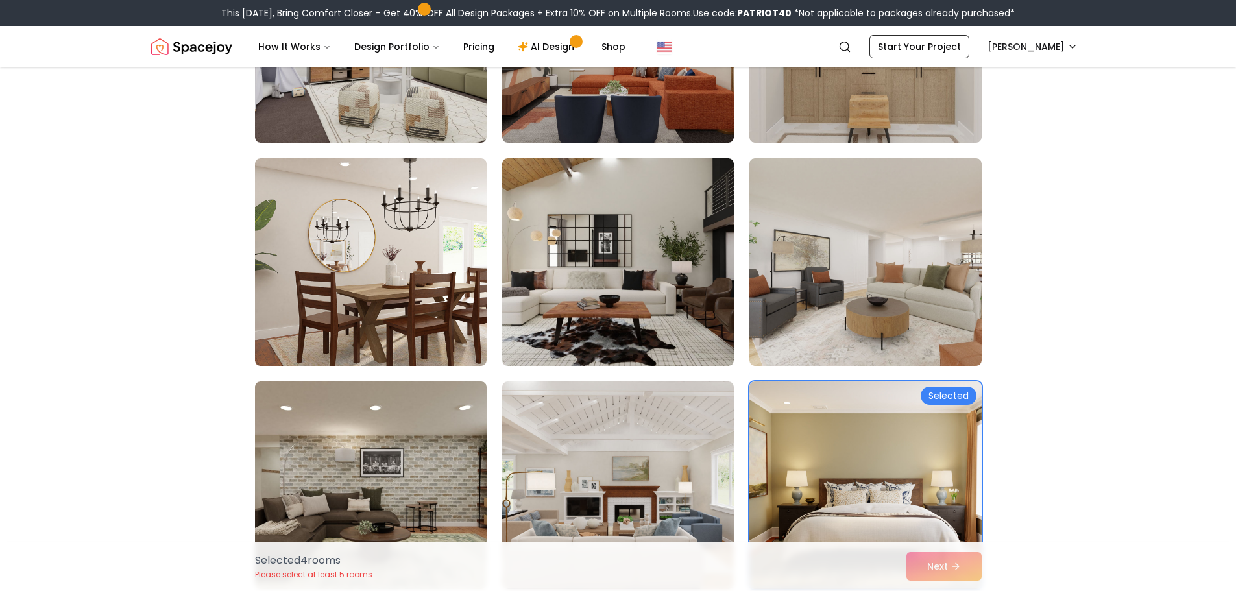
scroll to position [6034, 0]
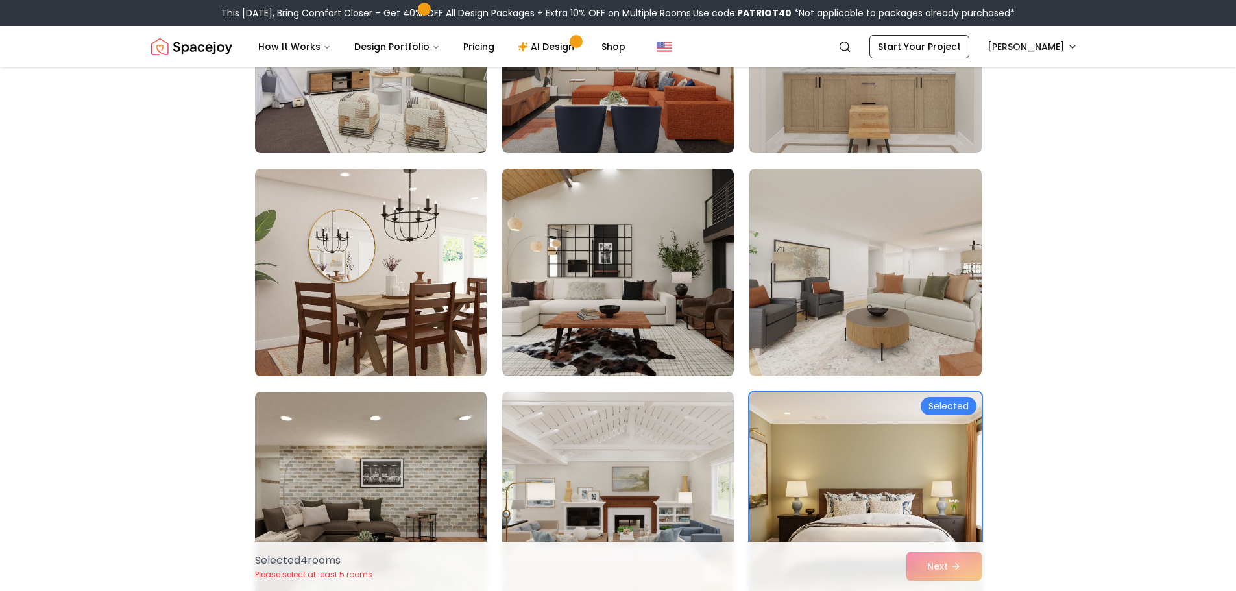
click at [425, 278] on img at bounding box center [371, 273] width 232 height 208
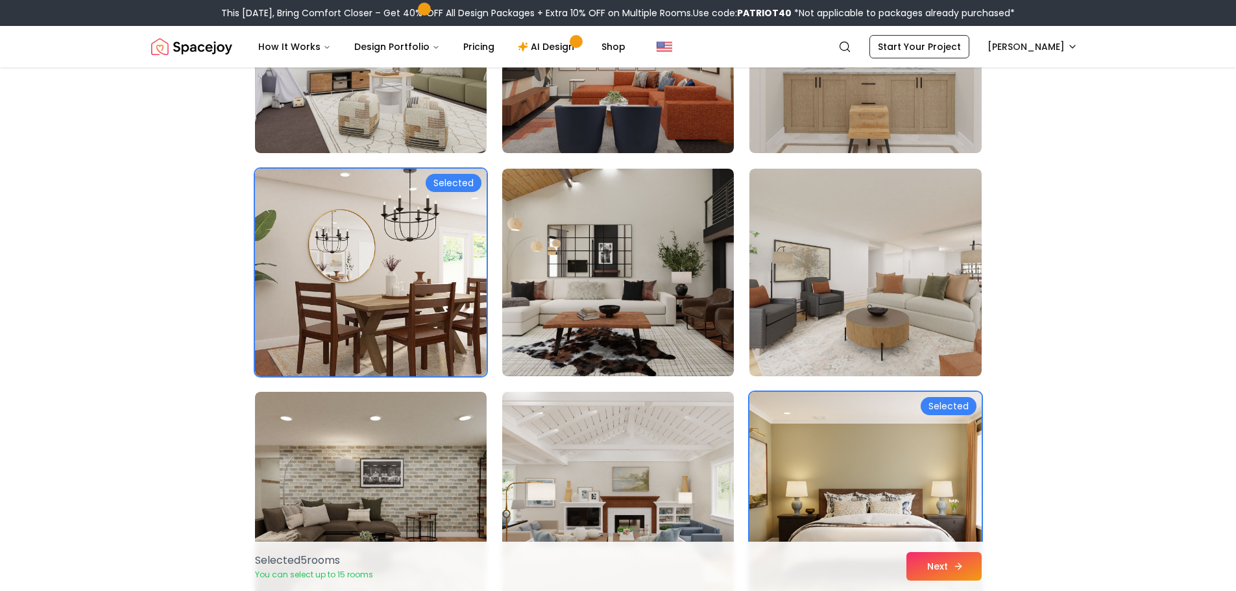
click at [953, 570] on icon at bounding box center [958, 566] width 10 height 10
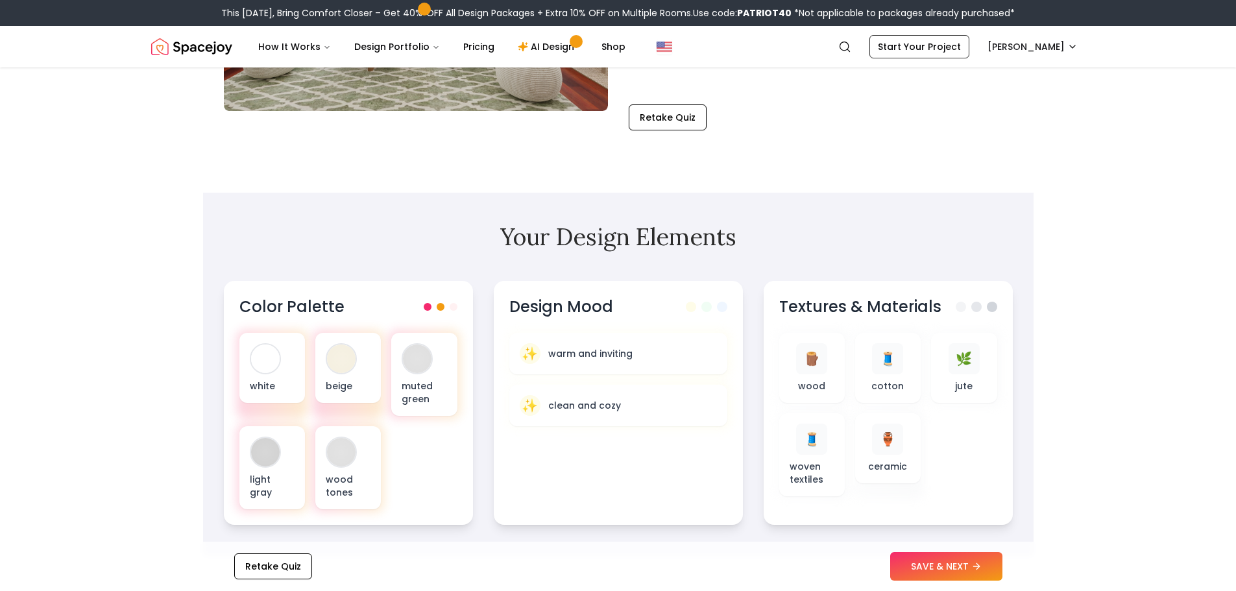
scroll to position [324, 0]
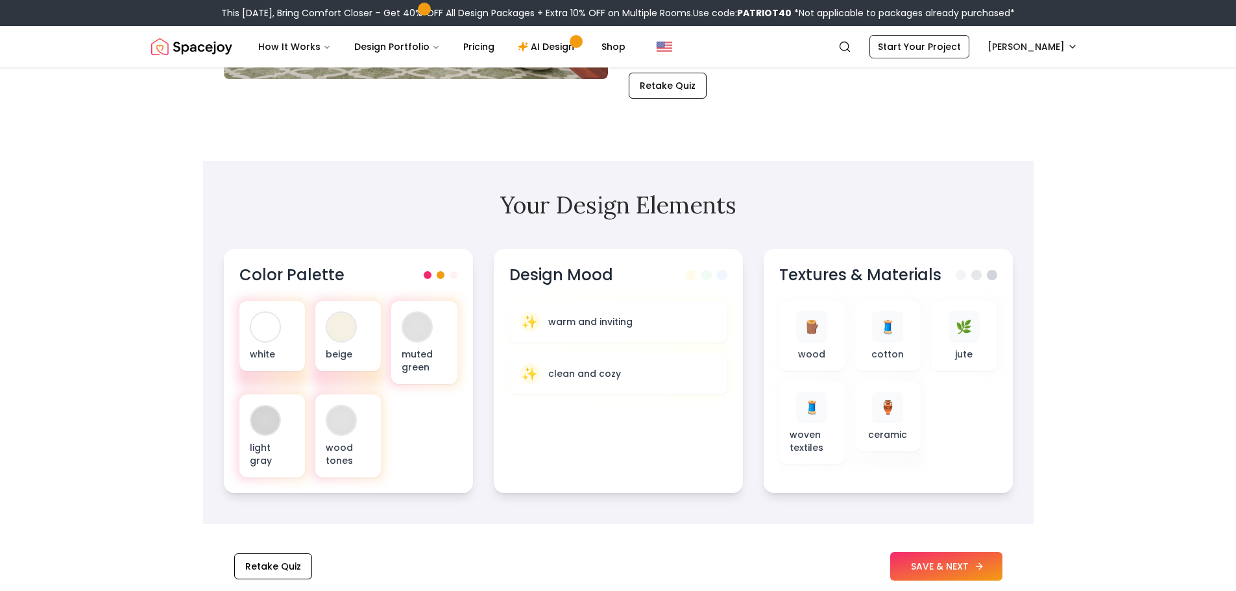
click at [945, 555] on button "SAVE & NEXT" at bounding box center [946, 566] width 112 height 29
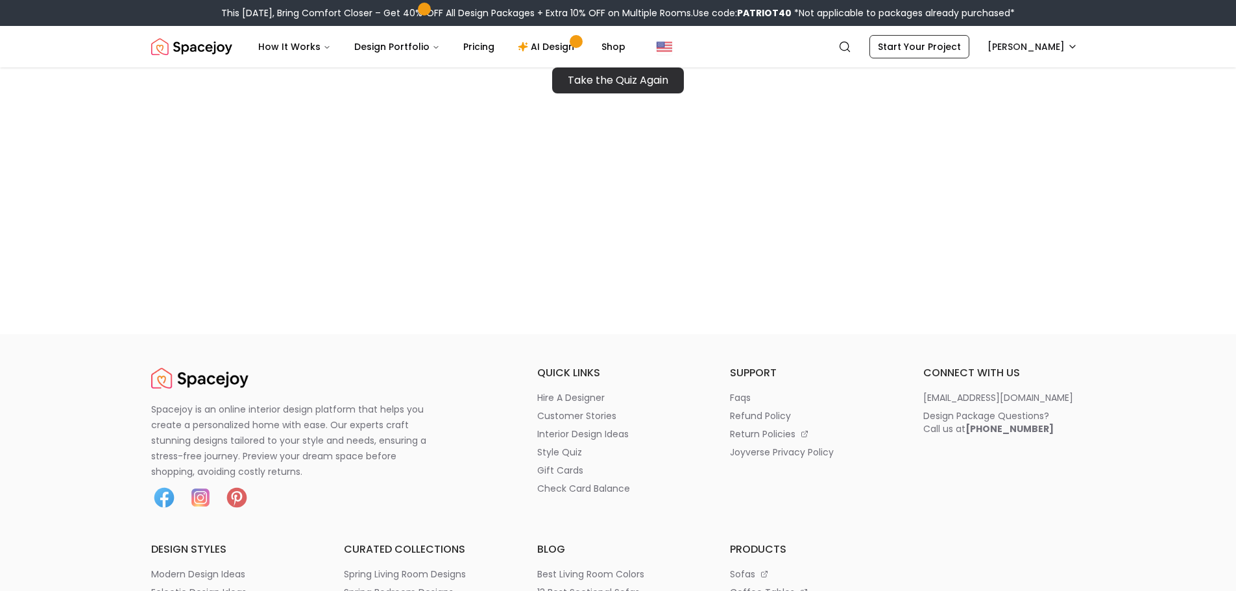
click at [559, 81] on link "Take the Quiz Again" at bounding box center [618, 80] width 132 height 26
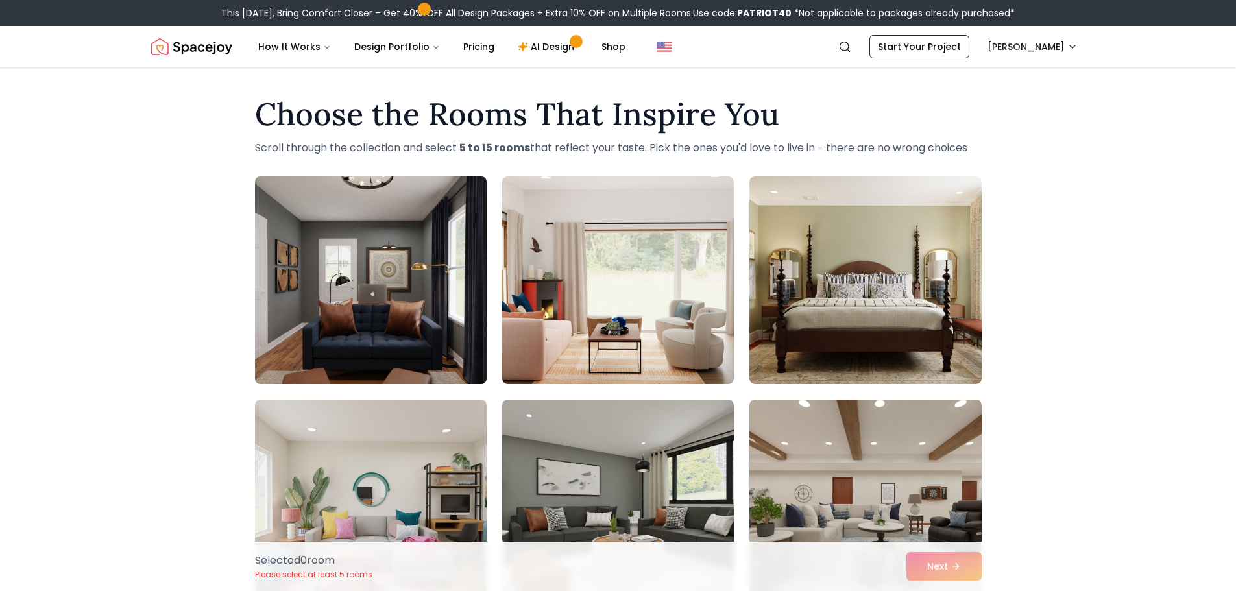
click at [386, 263] on img at bounding box center [370, 280] width 243 height 218
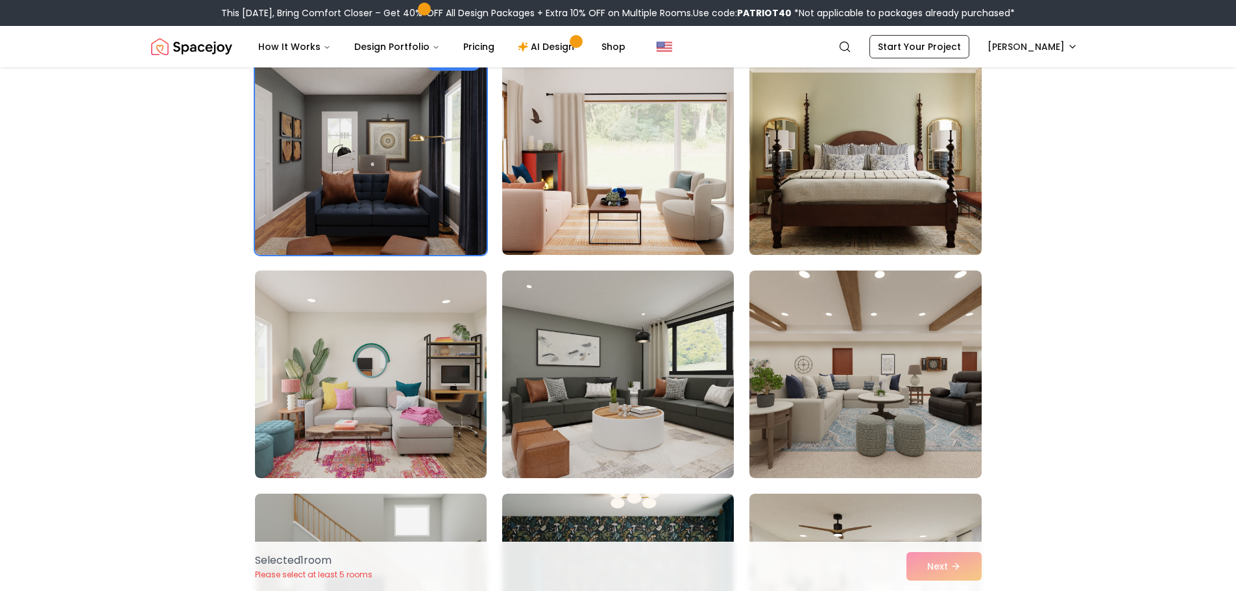
scroll to position [195, 0]
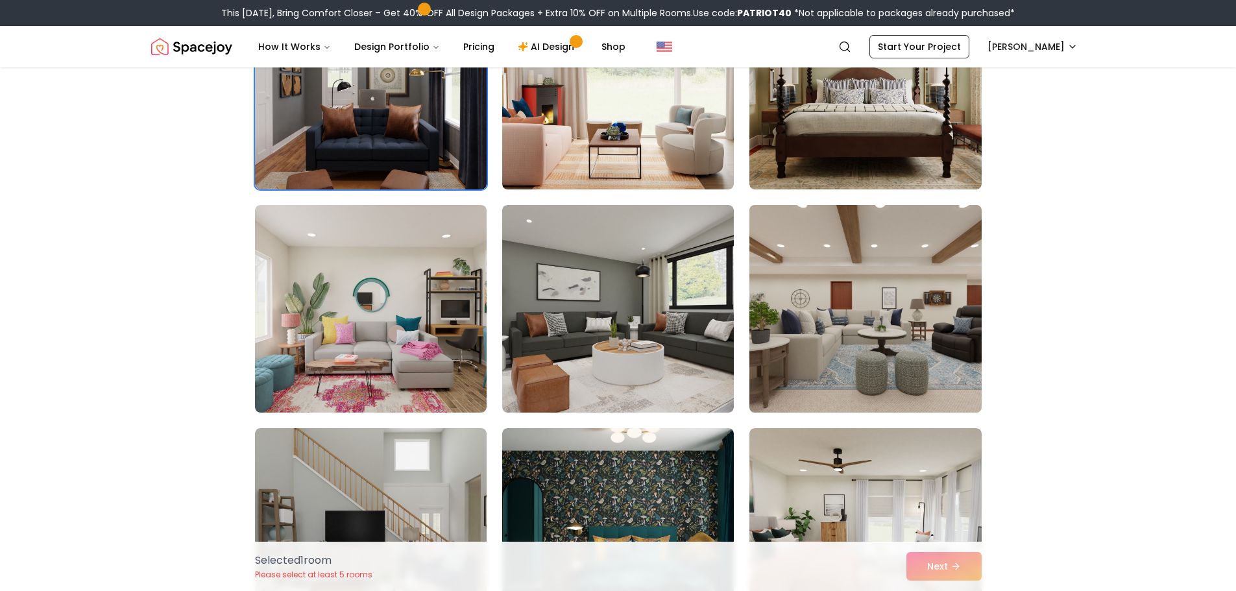
click at [875, 341] on img at bounding box center [865, 309] width 243 height 218
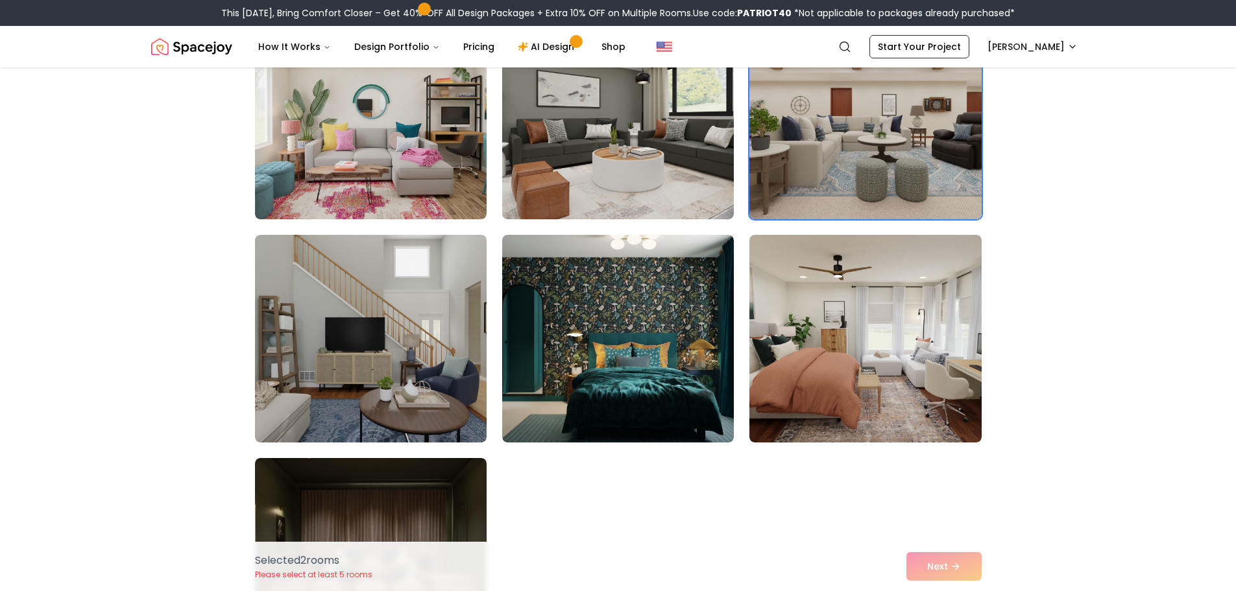
scroll to position [389, 0]
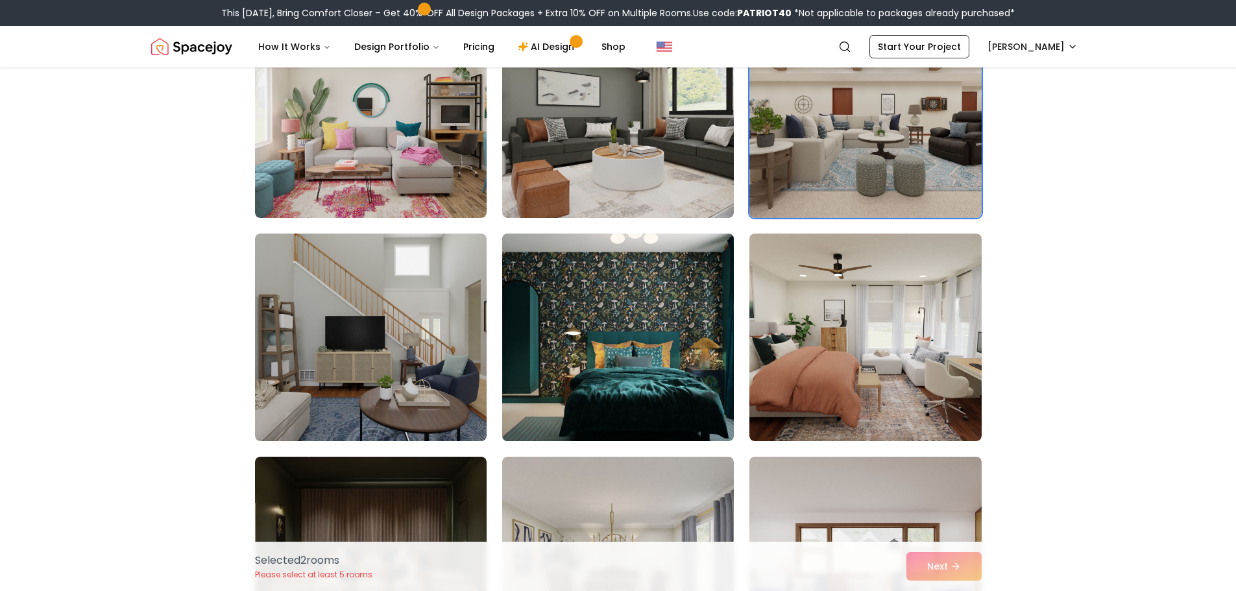
click at [598, 336] on img at bounding box center [617, 337] width 243 height 218
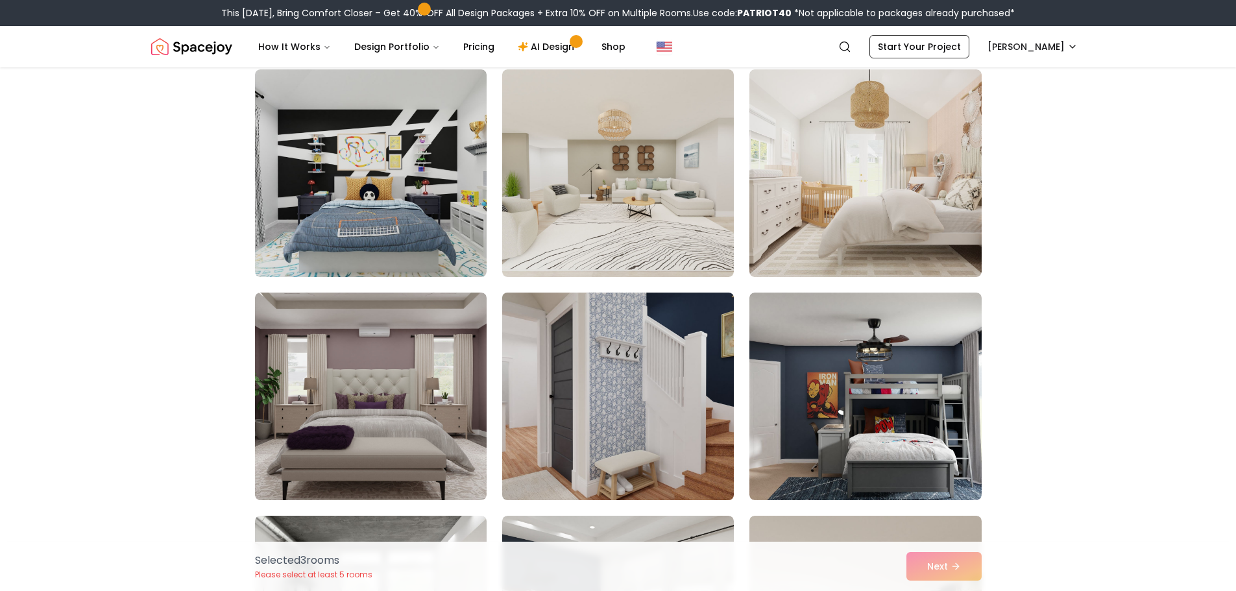
scroll to position [1298, 0]
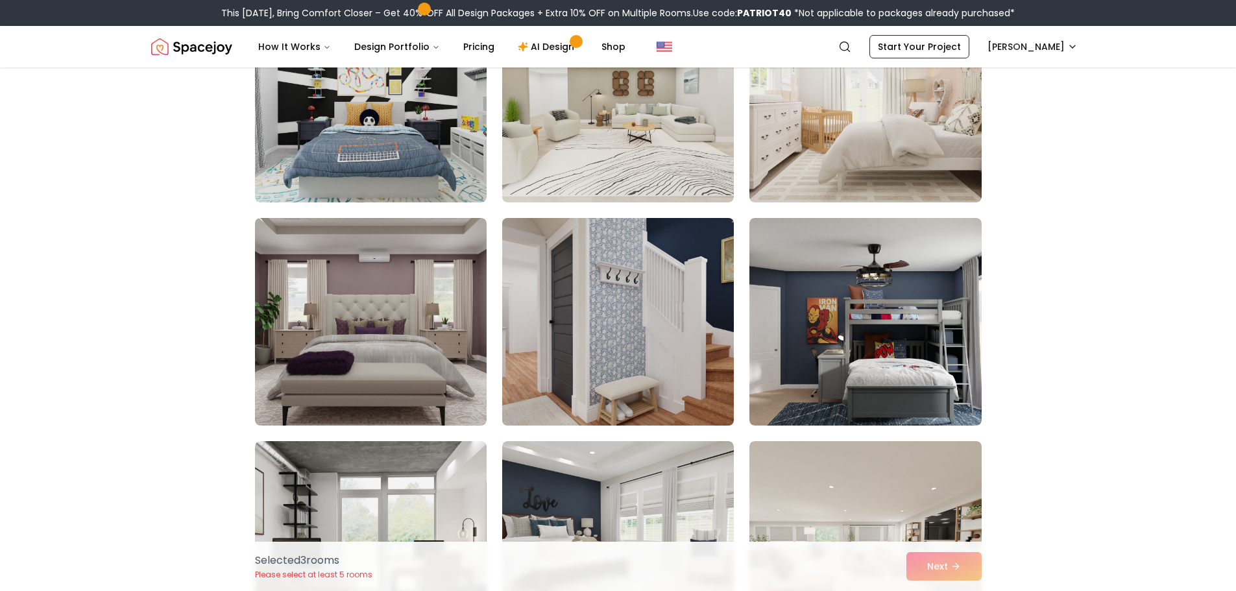
click at [694, 309] on img at bounding box center [617, 322] width 243 height 218
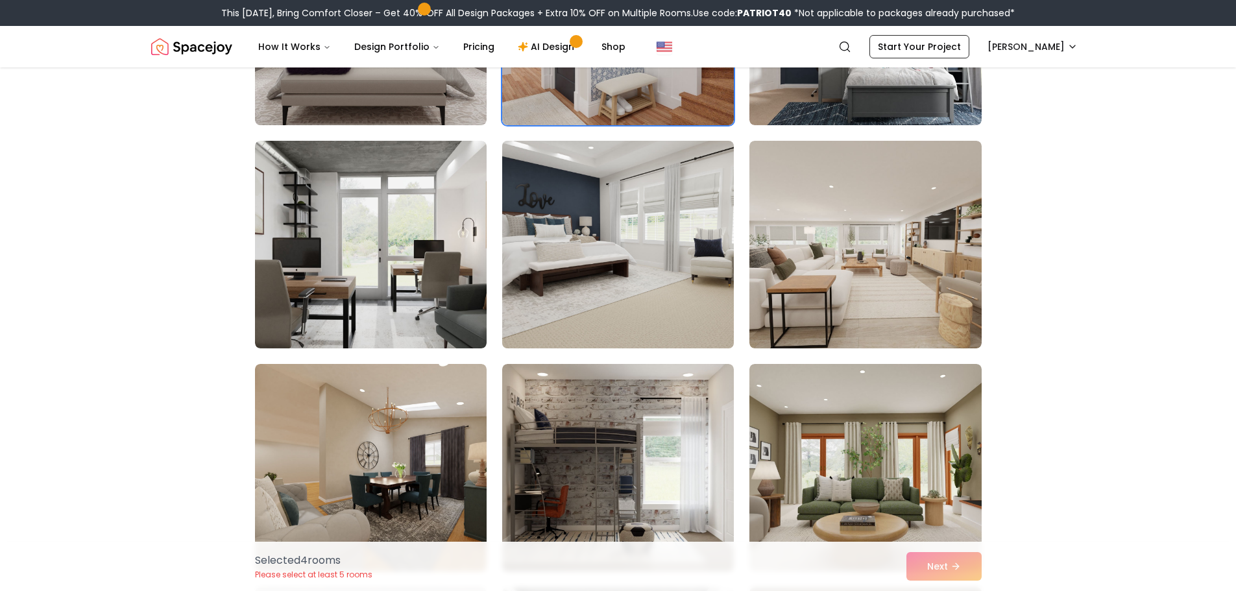
scroll to position [1687, 0]
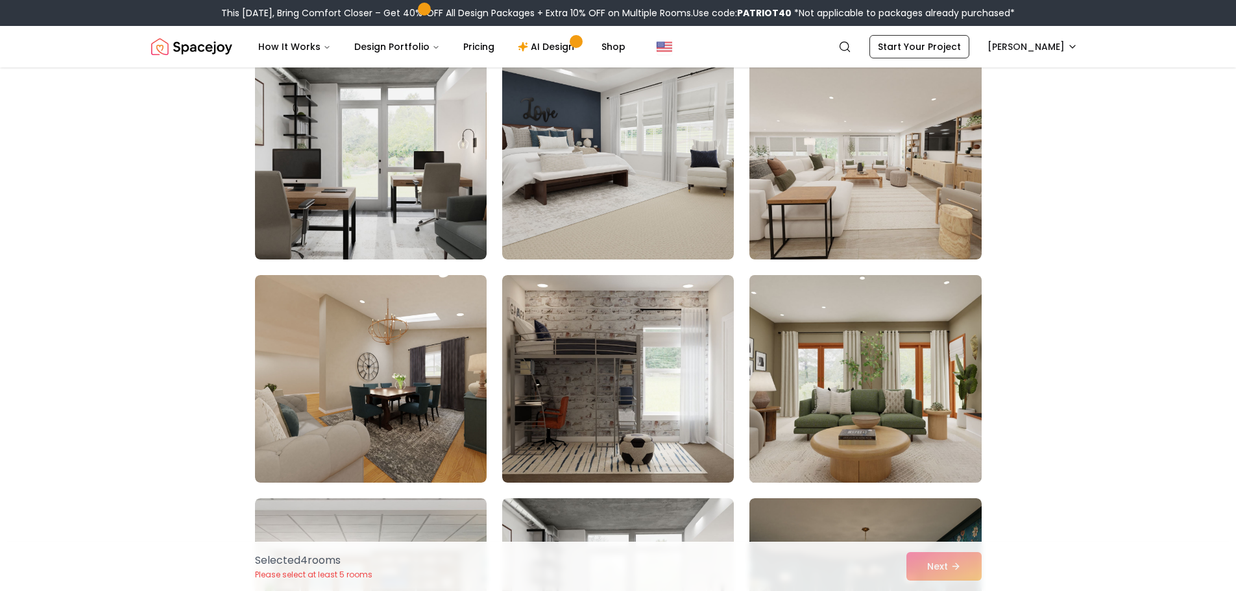
click at [867, 379] on img at bounding box center [865, 379] width 243 height 218
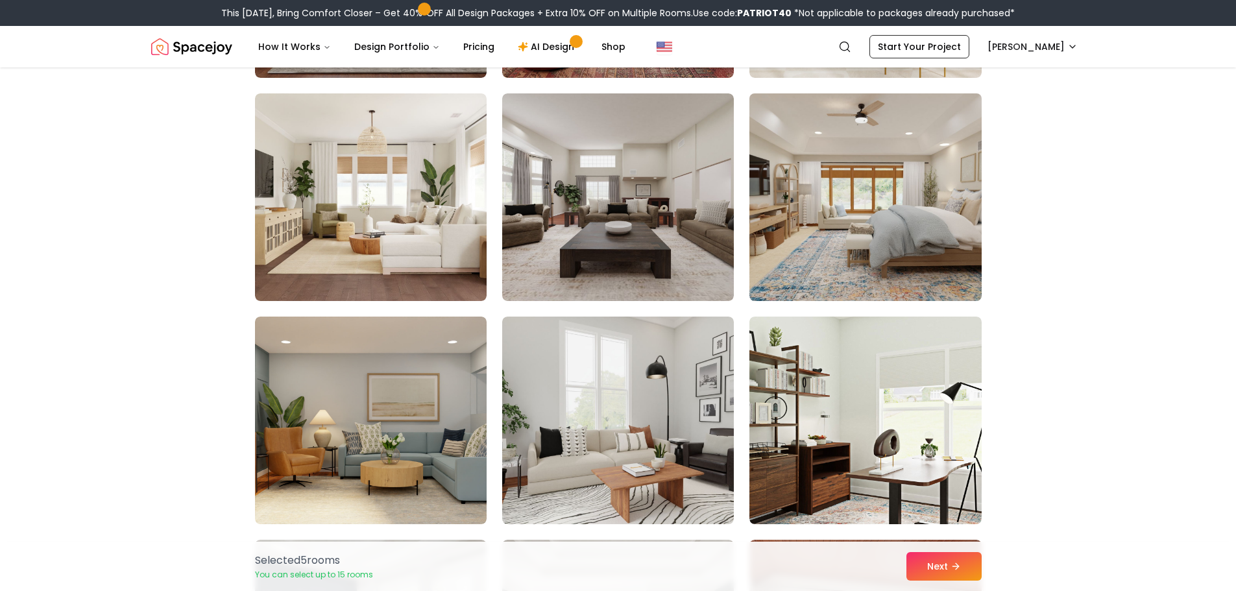
scroll to position [3179, 0]
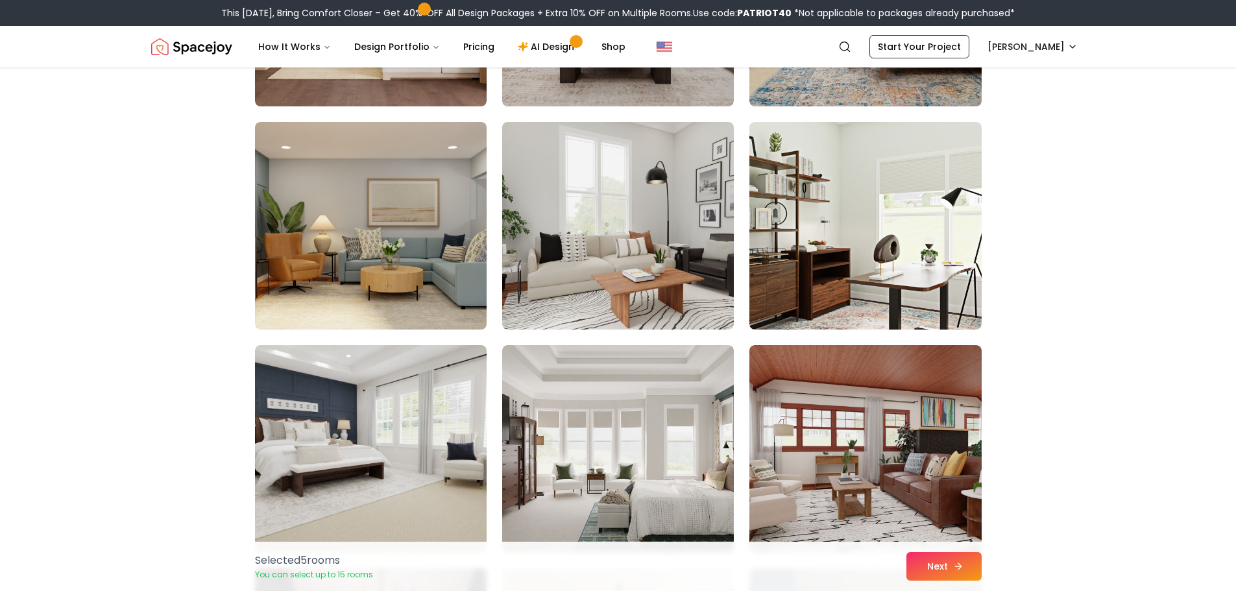
click at [949, 564] on button "Next" at bounding box center [943, 566] width 75 height 29
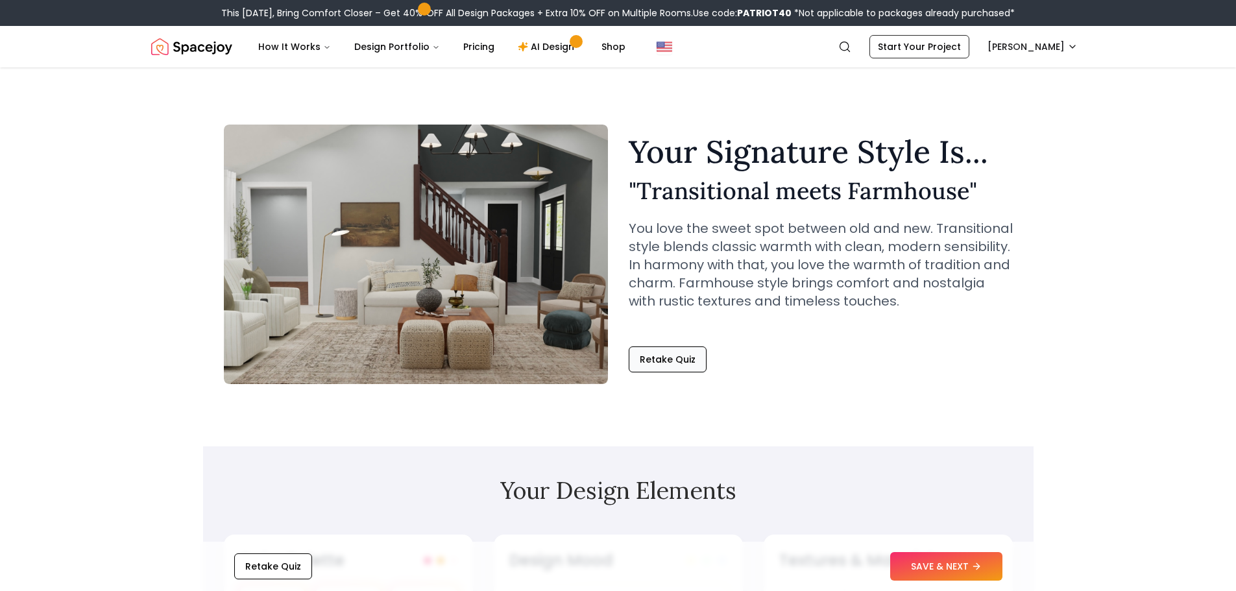
click at [659, 357] on button "Retake Quiz" at bounding box center [668, 359] width 78 height 26
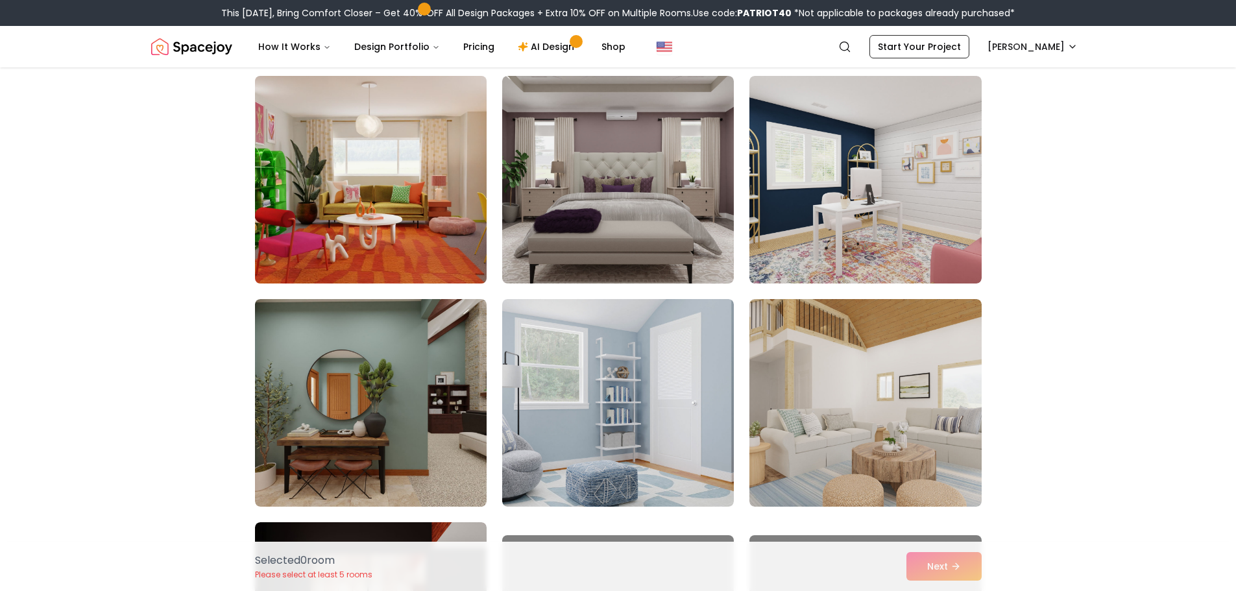
scroll to position [324, 0]
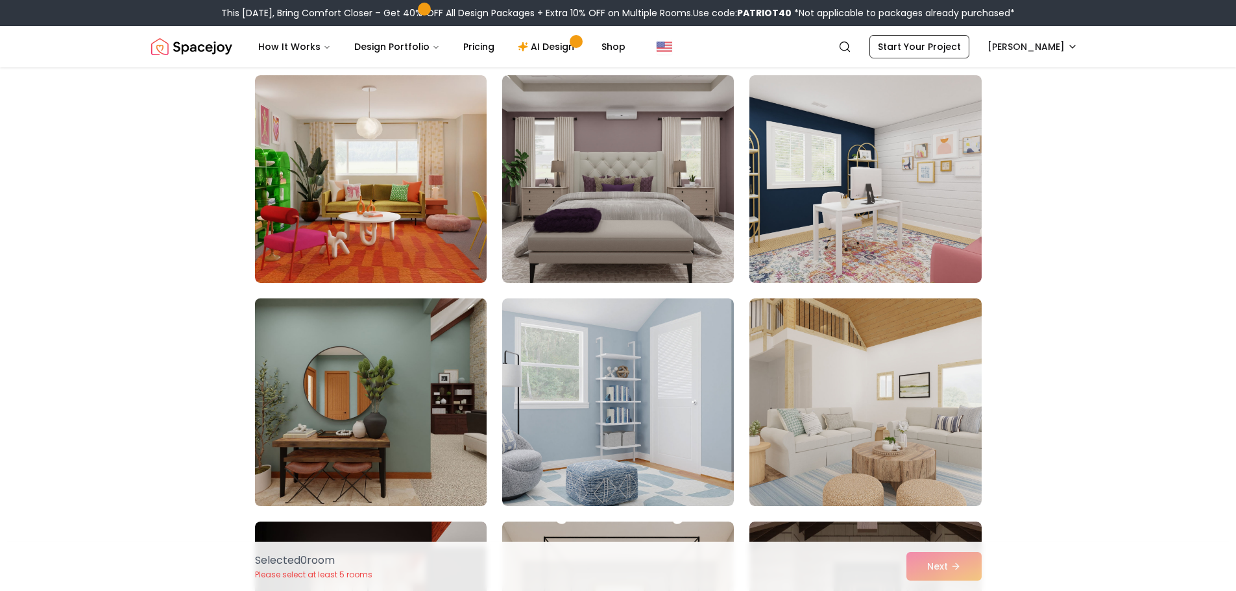
click at [374, 403] on img at bounding box center [370, 402] width 243 height 218
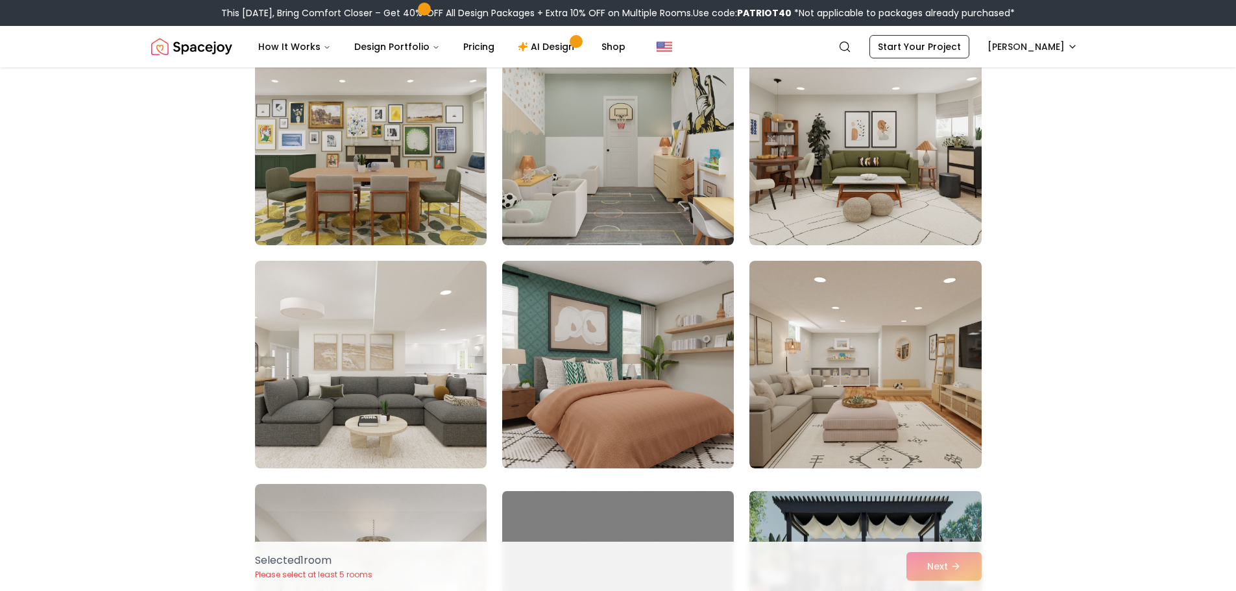
scroll to position [2595, 0]
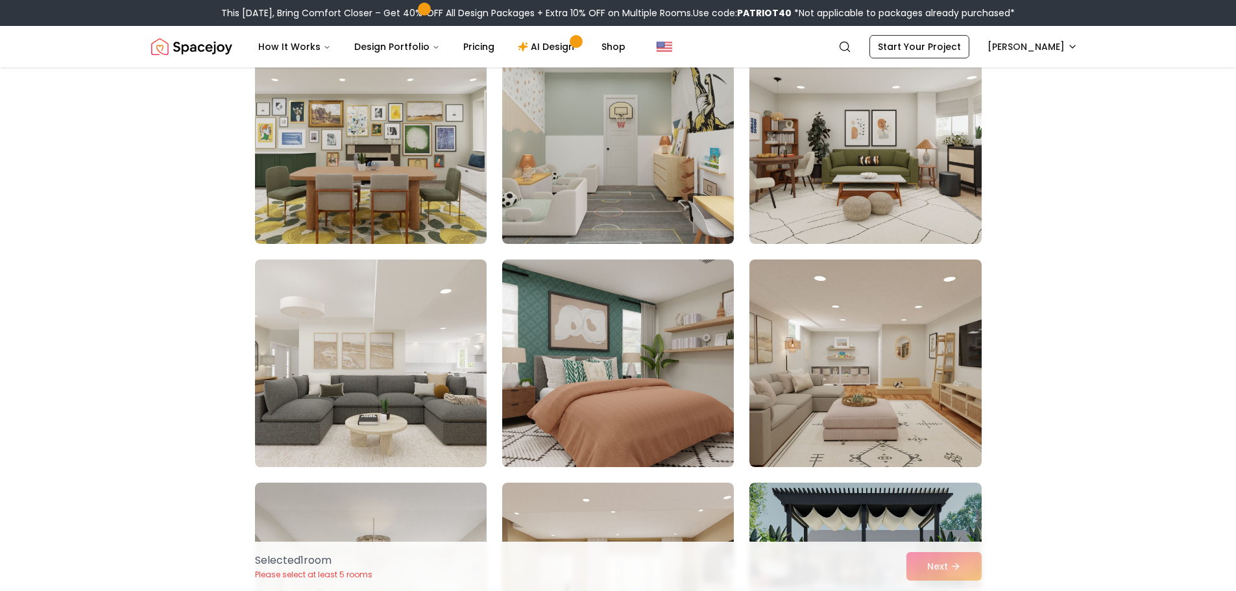
click at [657, 388] on img at bounding box center [618, 364] width 232 height 208
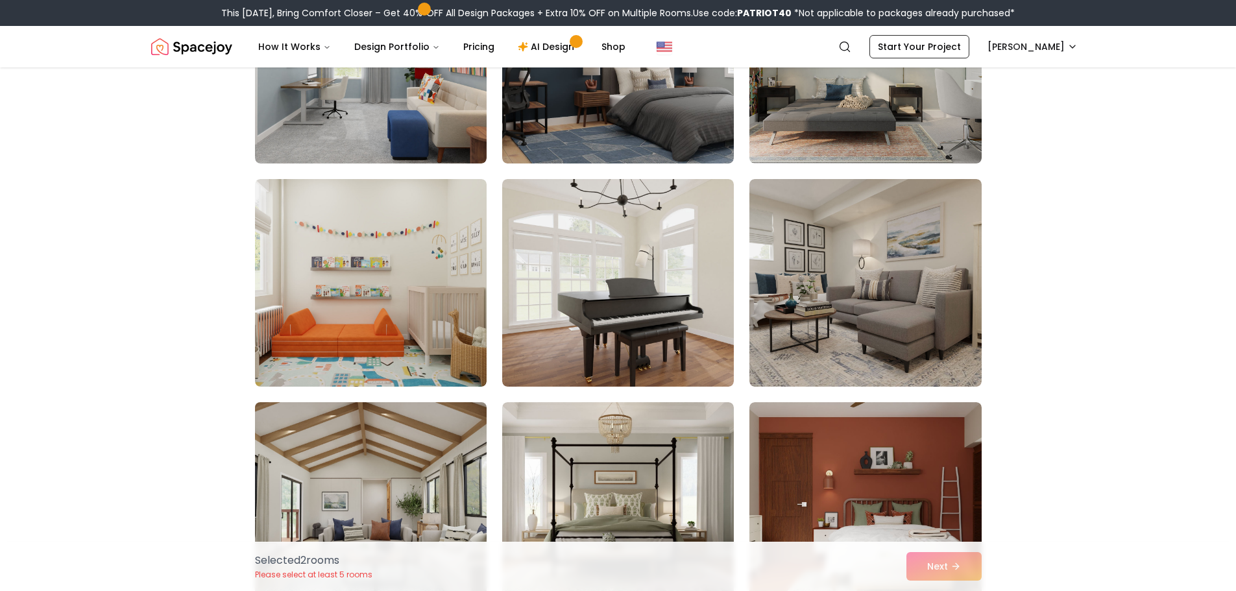
scroll to position [3698, 0]
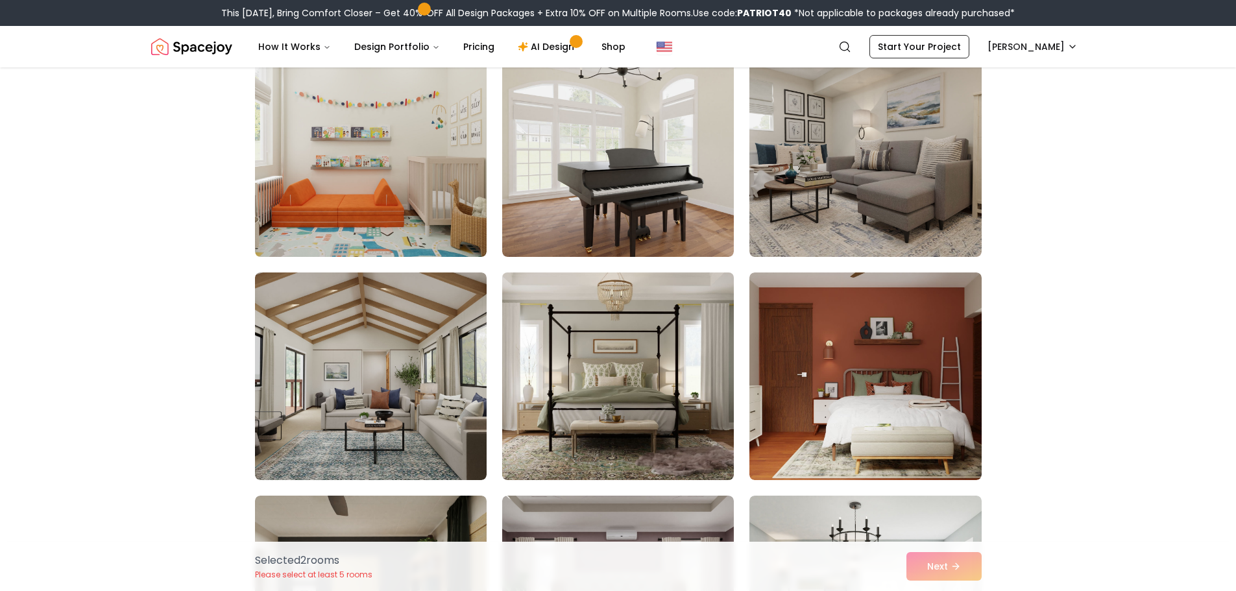
click at [637, 399] on img at bounding box center [617, 376] width 243 height 218
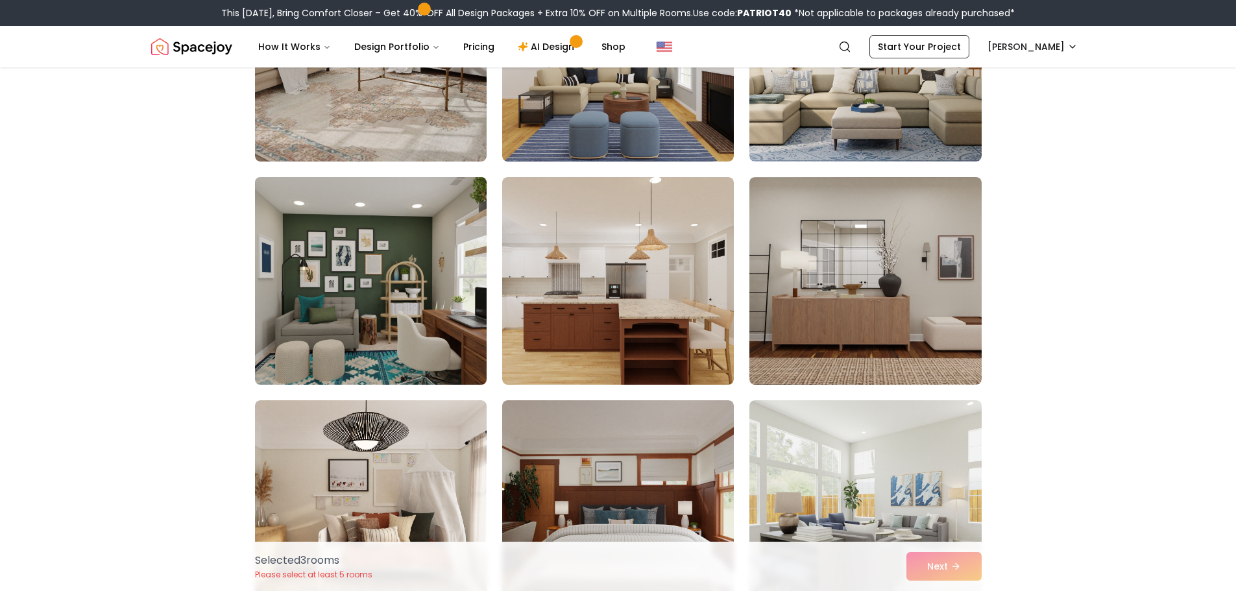
scroll to position [5061, 0]
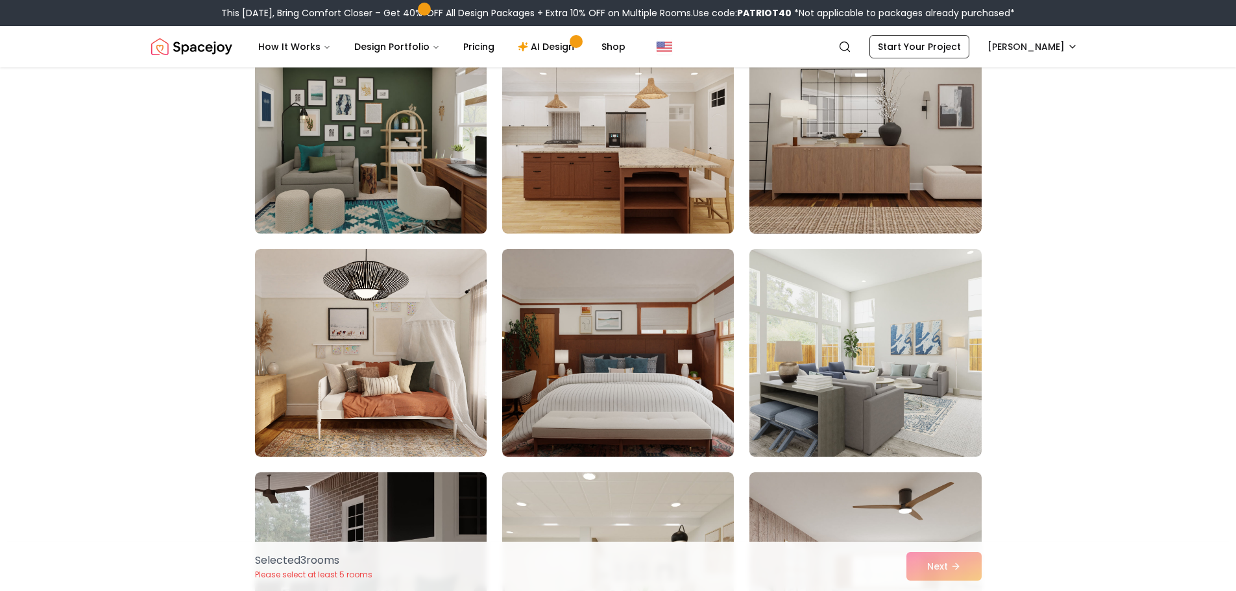
click at [359, 177] on img at bounding box center [370, 130] width 243 height 218
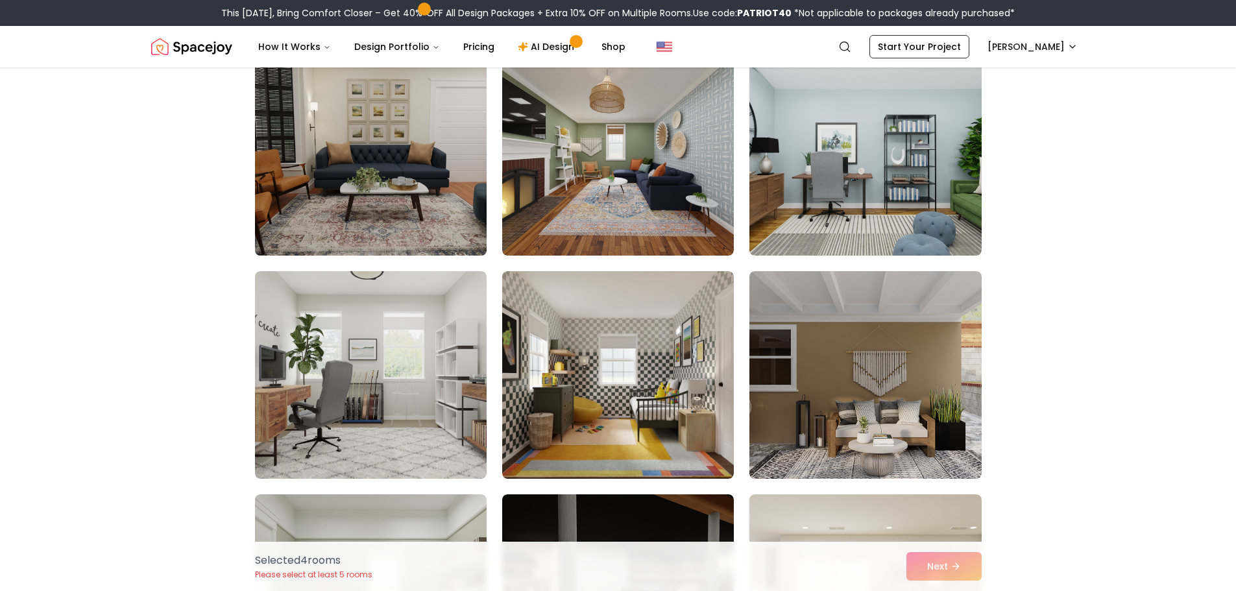
scroll to position [5710, 0]
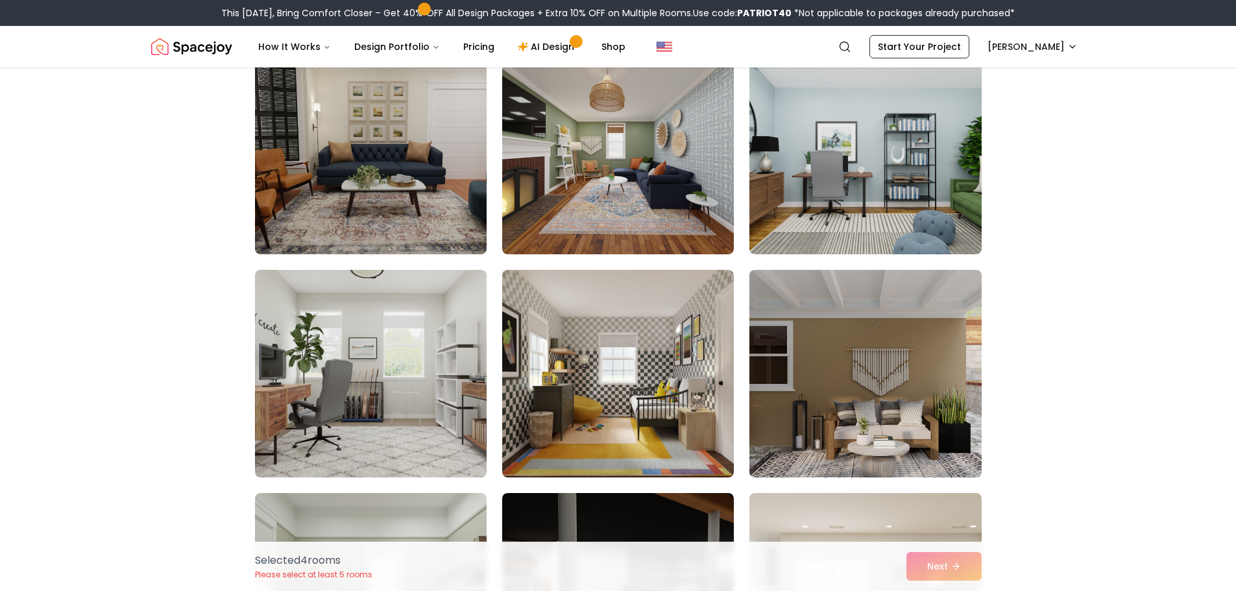
click at [835, 401] on img at bounding box center [865, 374] width 243 height 218
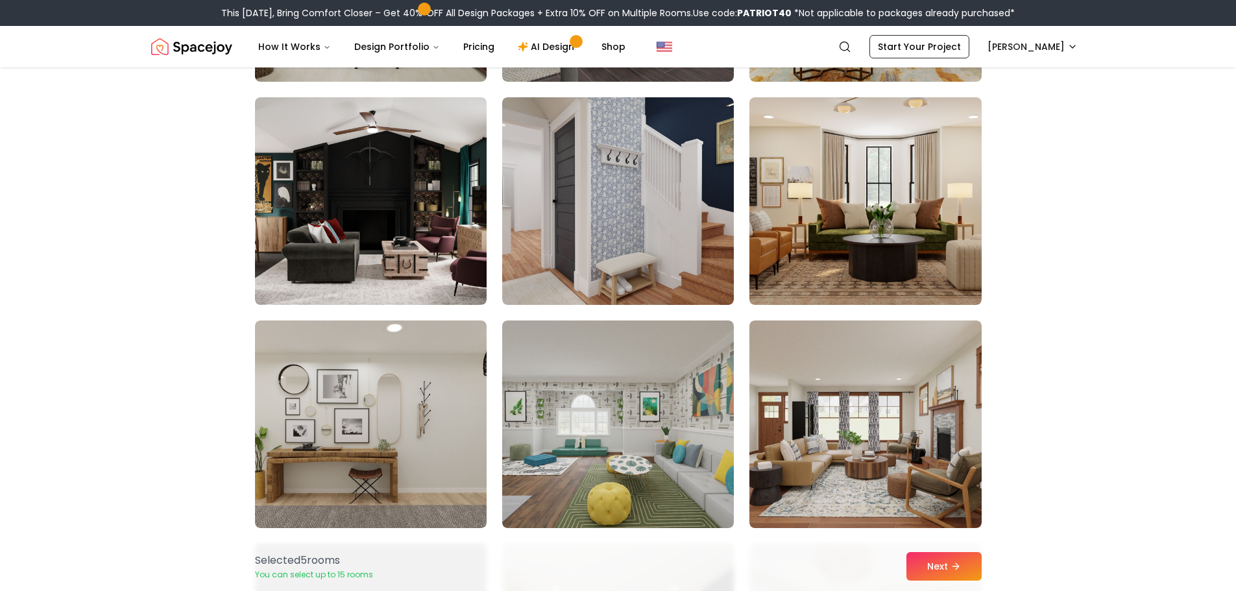
scroll to position [6229, 0]
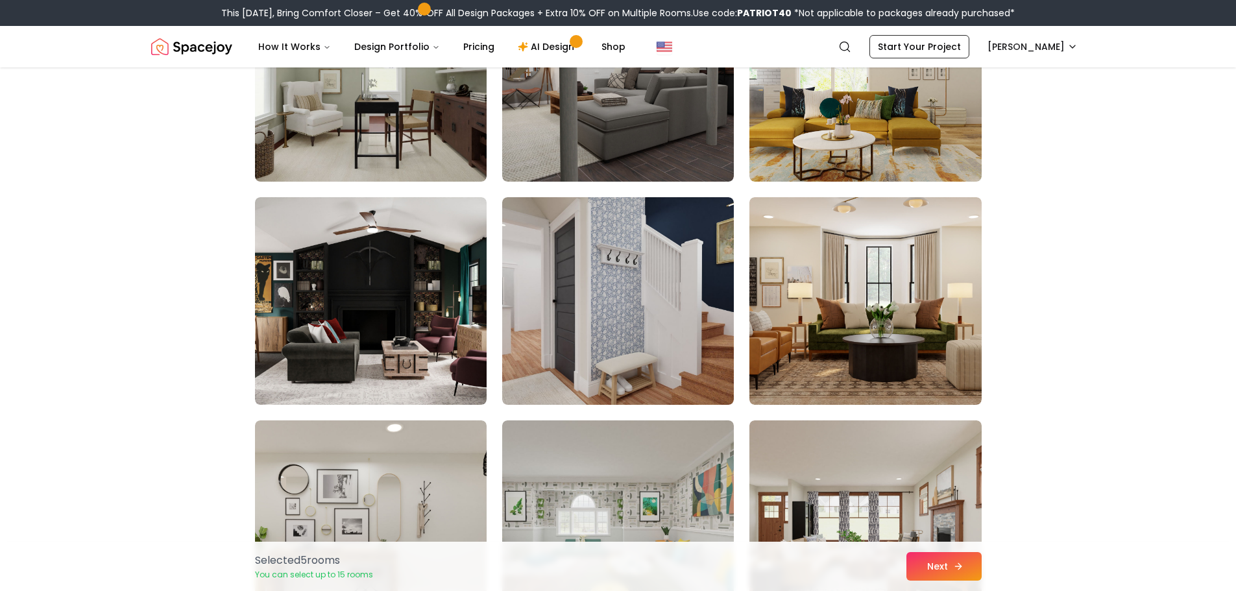
click at [921, 568] on button "Next" at bounding box center [943, 566] width 75 height 29
